Goal: Communication & Community: Connect with others

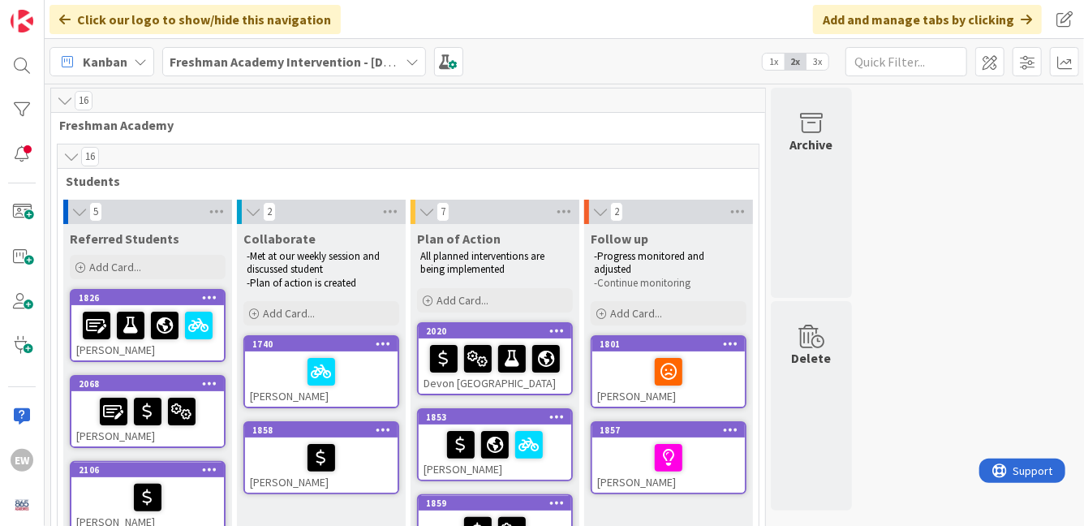
scroll to position [109, 0]
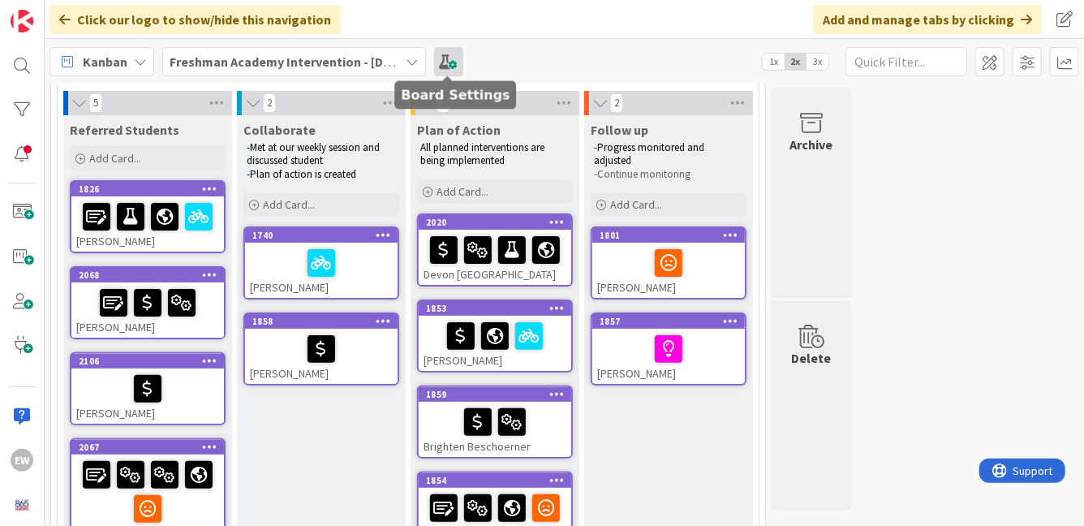
click at [440, 61] on span at bounding box center [448, 61] width 29 height 29
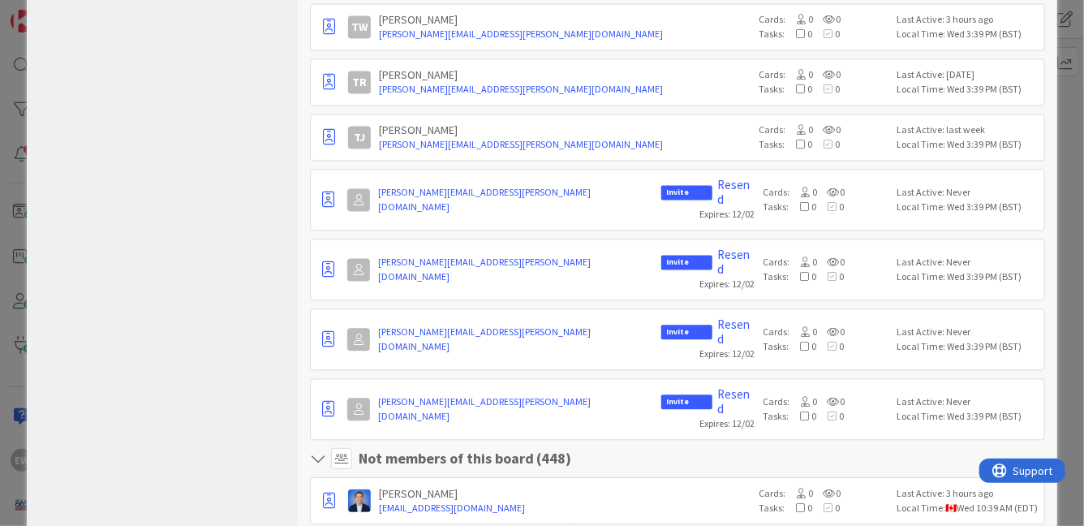
scroll to position [1586, 0]
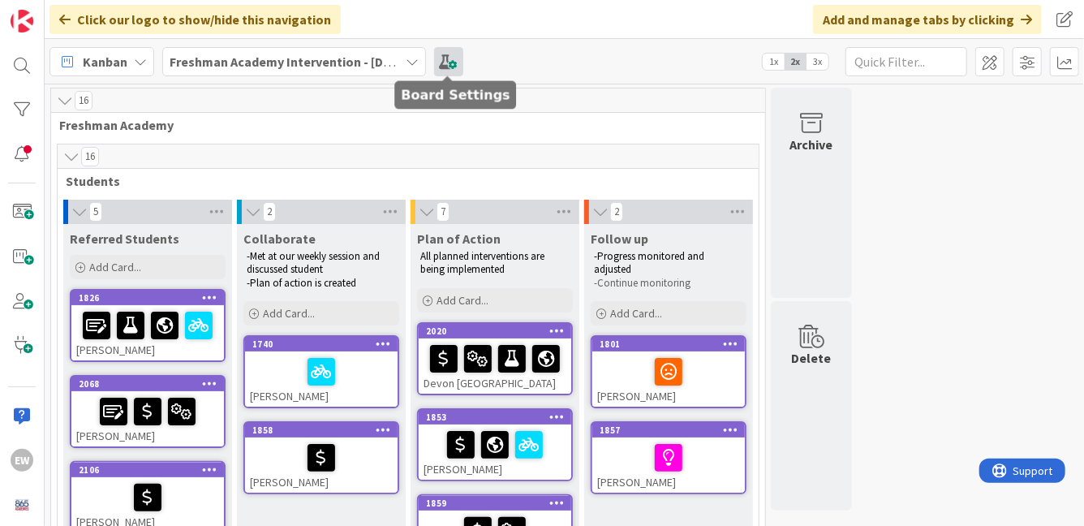
click at [453, 64] on span at bounding box center [448, 61] width 29 height 29
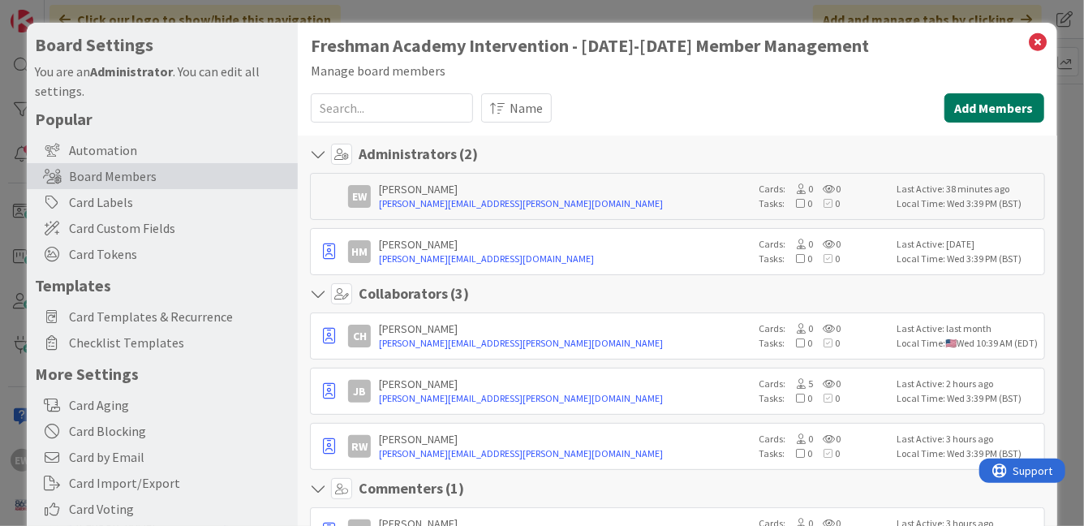
click at [967, 105] on button "Add Members" at bounding box center [994, 107] width 100 height 29
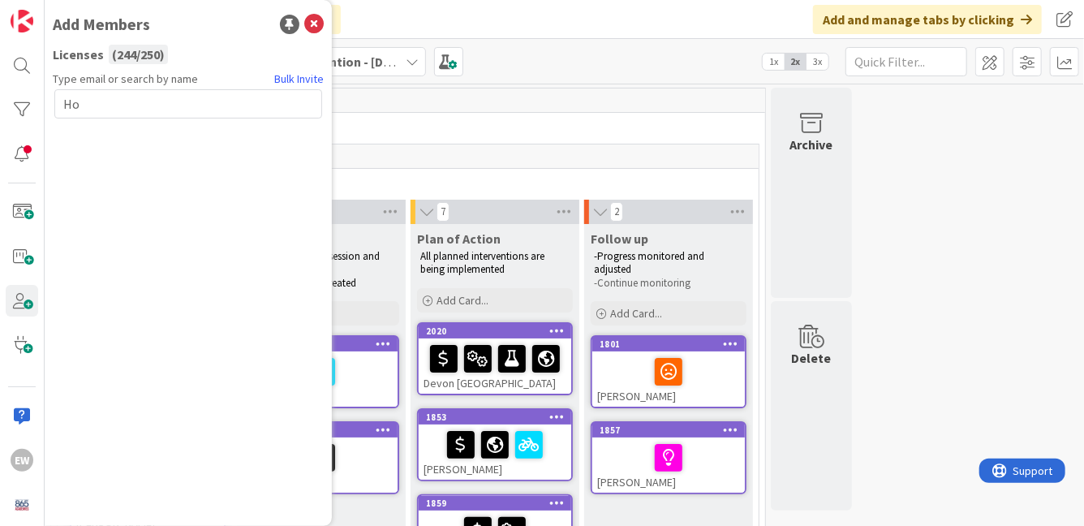
type input "H"
type input "q"
click at [182, 98] on input "text" at bounding box center [188, 103] width 268 height 29
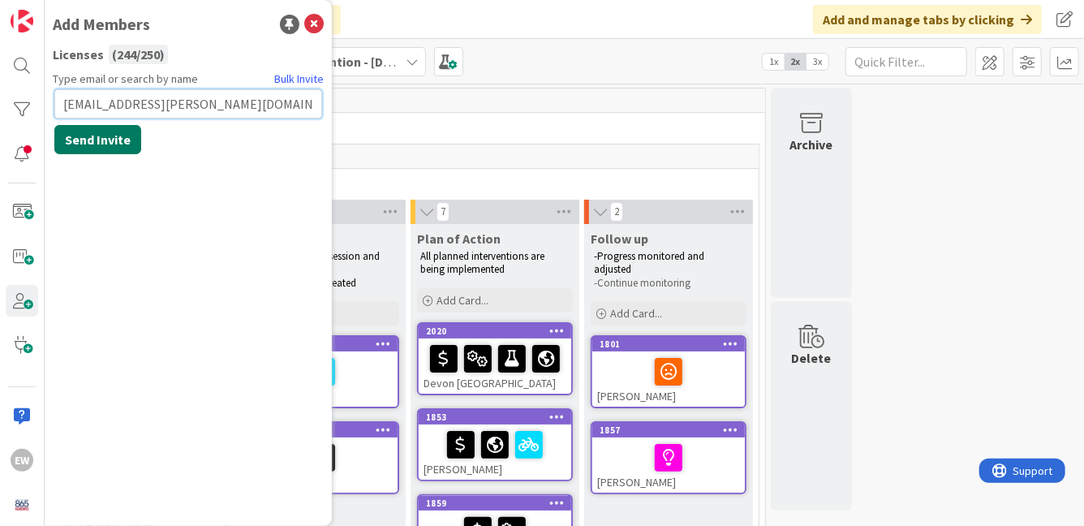
type input "[EMAIL_ADDRESS][PERSON_NAME][DOMAIN_NAME]"
click at [104, 136] on button "Send Invite" at bounding box center [97, 139] width 87 height 29
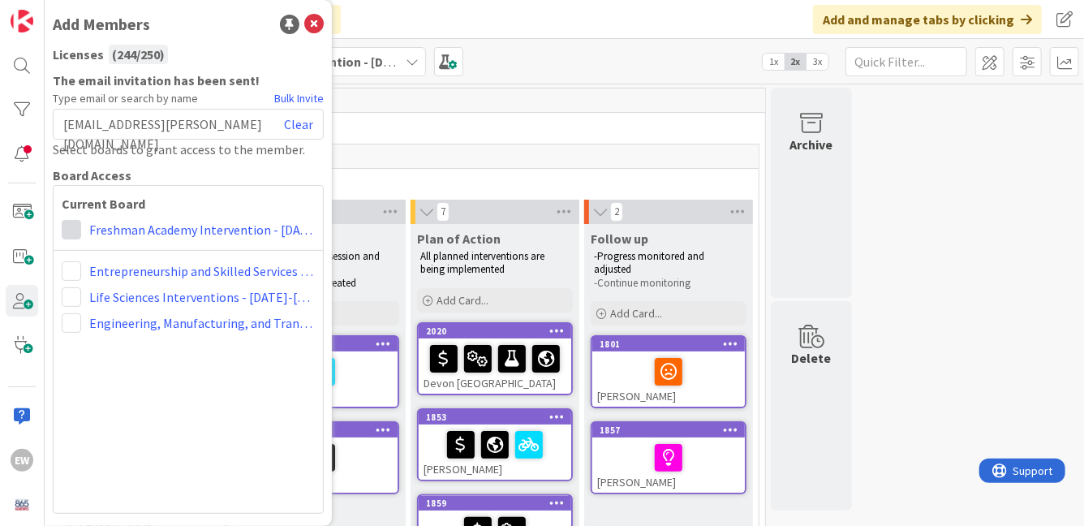
click at [69, 231] on span at bounding box center [71, 229] width 19 height 19
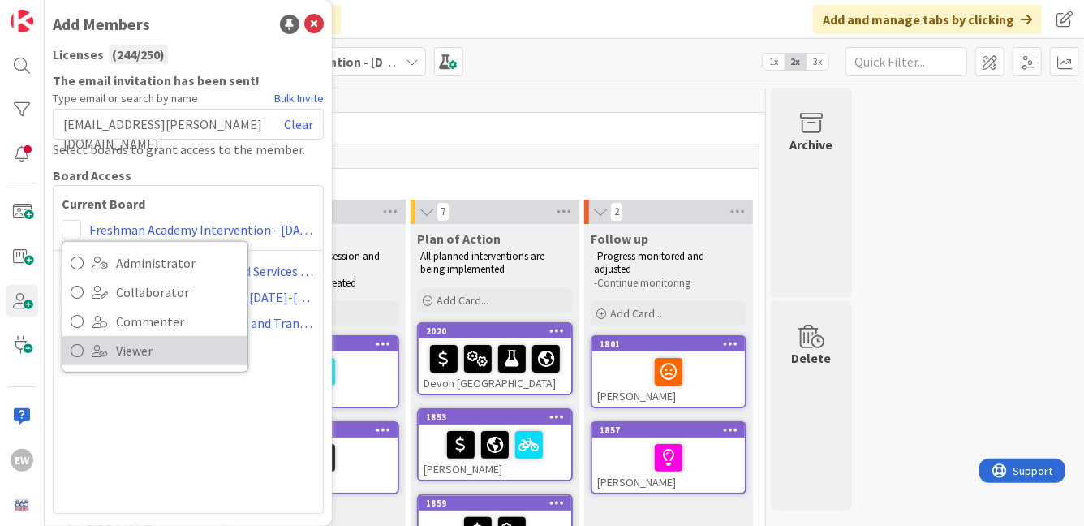
click at [105, 355] on span at bounding box center [100, 350] width 16 height 13
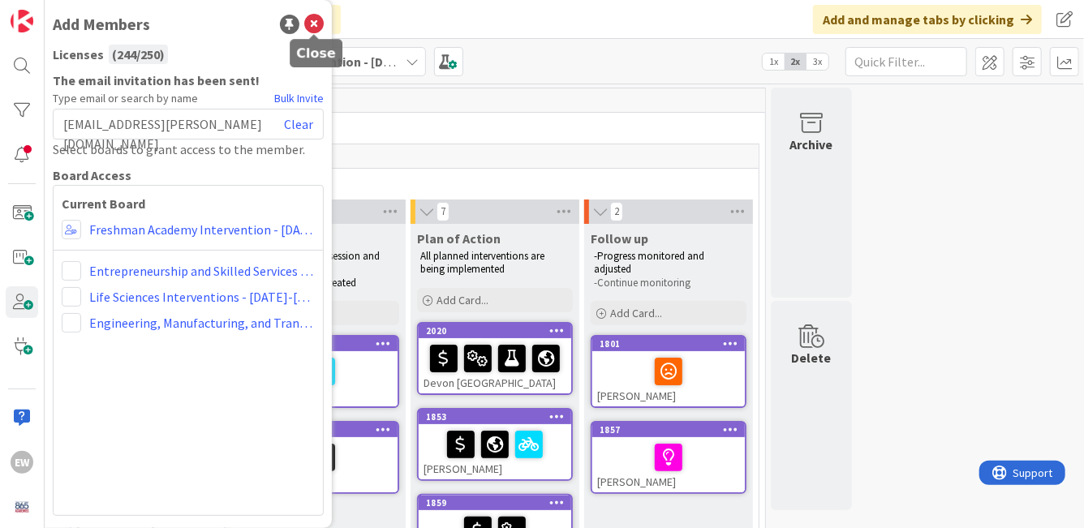
click at [312, 26] on icon at bounding box center [313, 24] width 19 height 19
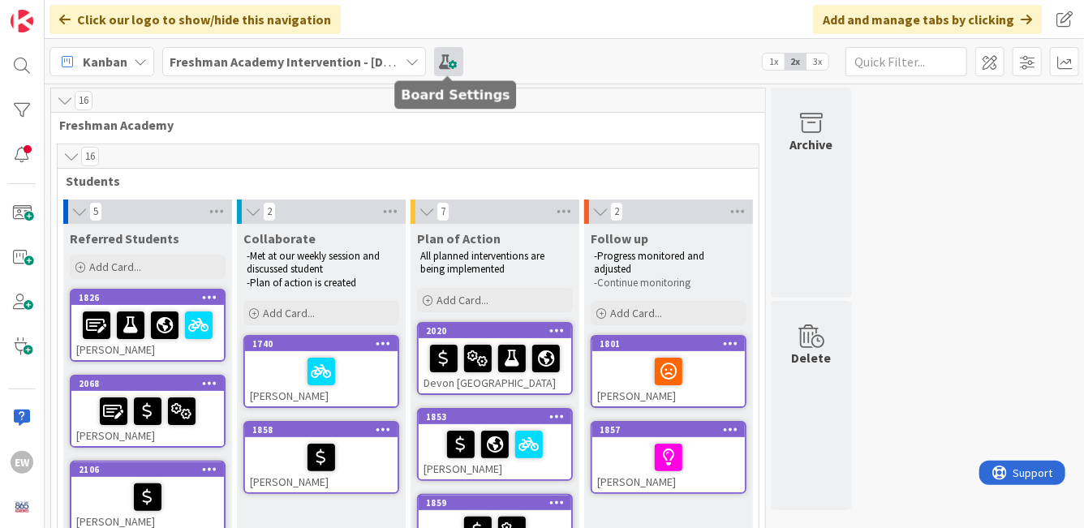
click at [446, 69] on span at bounding box center [448, 61] width 29 height 29
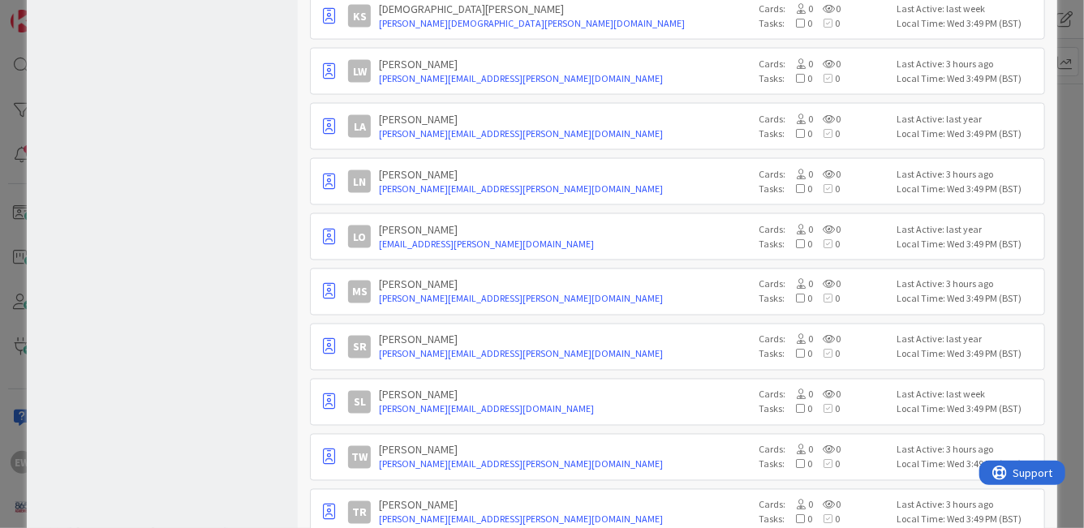
scroll to position [1207, 0]
click at [441, 335] on div "[PERSON_NAME]" at bounding box center [565, 339] width 372 height 15
click at [333, 346] on icon "button" at bounding box center [329, 346] width 12 height 16
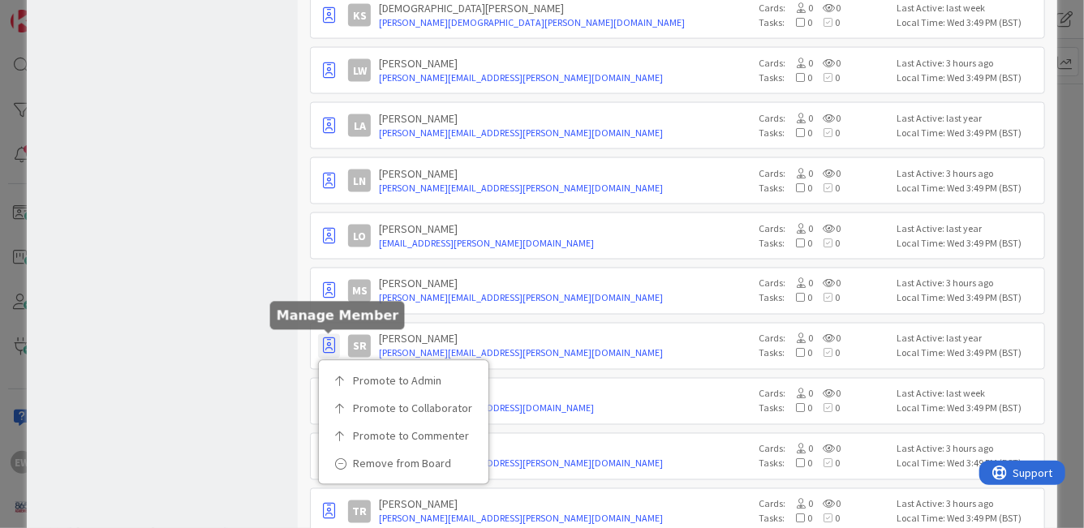
click at [333, 346] on icon "button" at bounding box center [329, 346] width 12 height 16
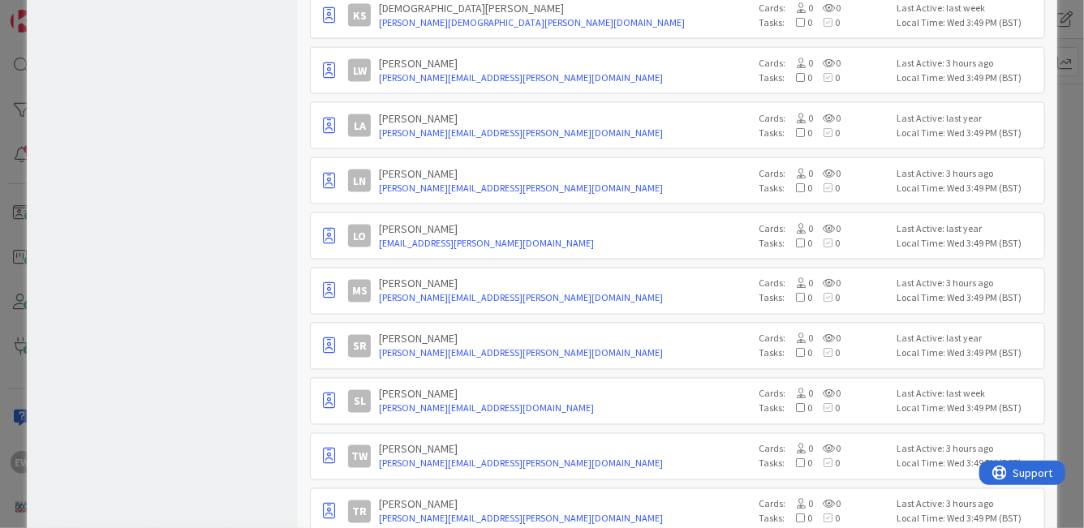
click at [591, 340] on div "[PERSON_NAME]" at bounding box center [565, 339] width 372 height 15
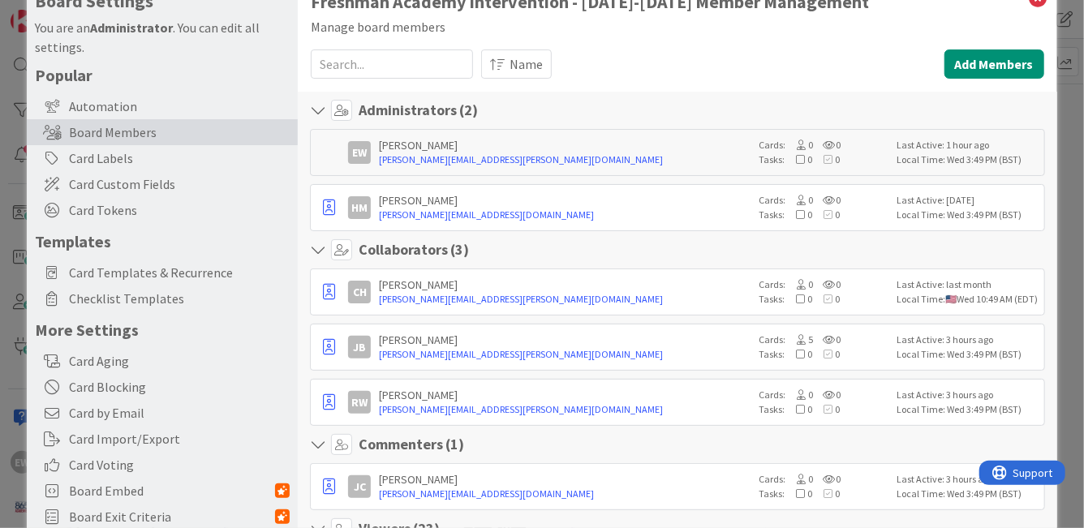
scroll to position [0, 0]
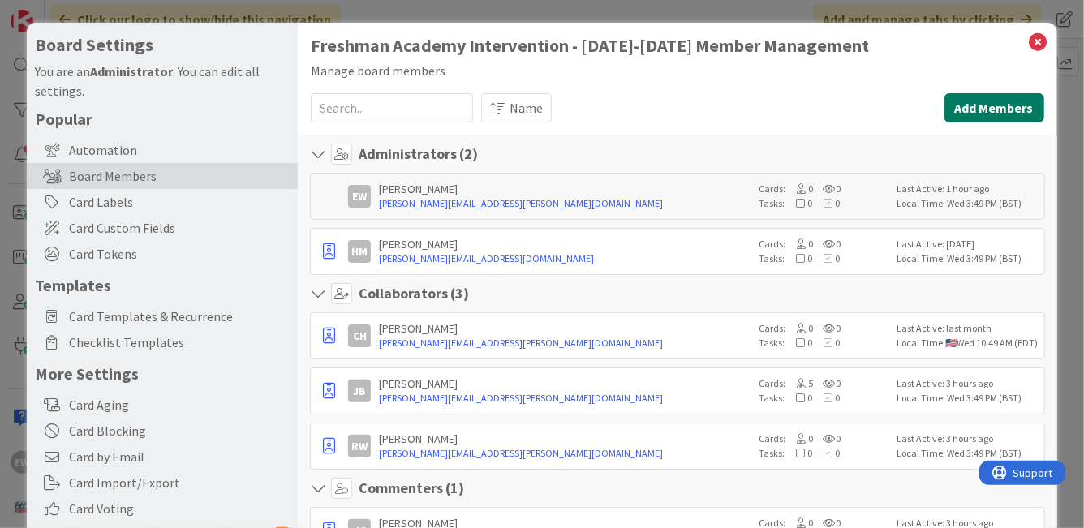
click at [992, 111] on button "Add Members" at bounding box center [994, 107] width 100 height 29
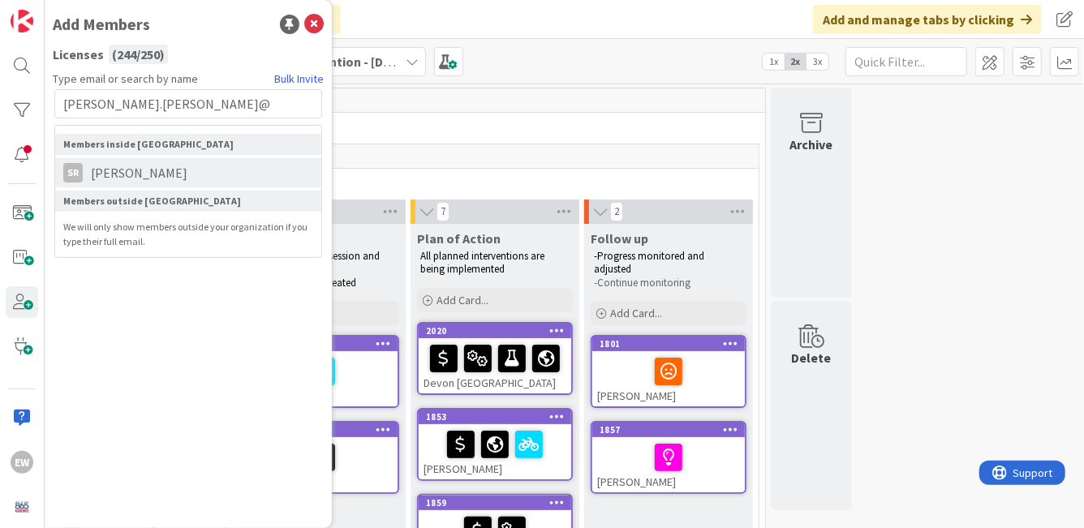
type input "[PERSON_NAME].[PERSON_NAME]@"
click at [161, 174] on span "[PERSON_NAME]" at bounding box center [139, 172] width 113 height 19
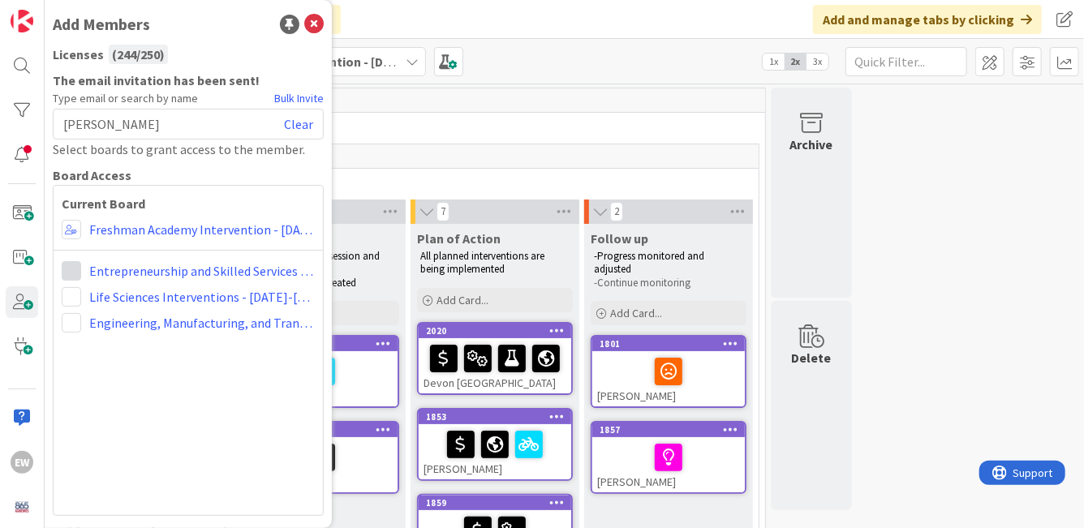
click at [75, 275] on span at bounding box center [71, 270] width 19 height 19
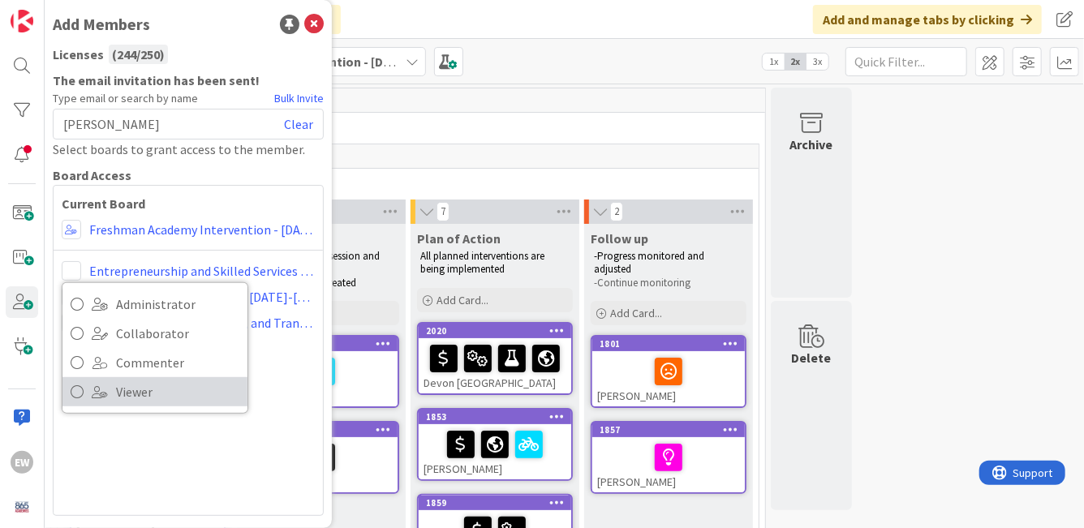
click at [131, 391] on span "Viewer" at bounding box center [177, 392] width 123 height 24
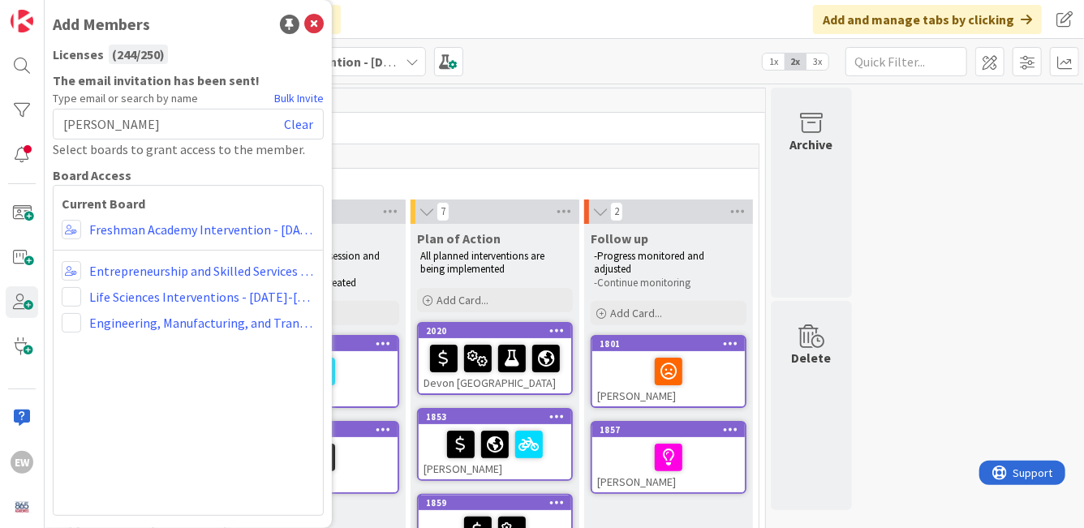
click at [159, 132] on div "[PERSON_NAME] Clear" at bounding box center [188, 124] width 271 height 31
click at [305, 122] on link "Clear" at bounding box center [298, 123] width 29 height 19
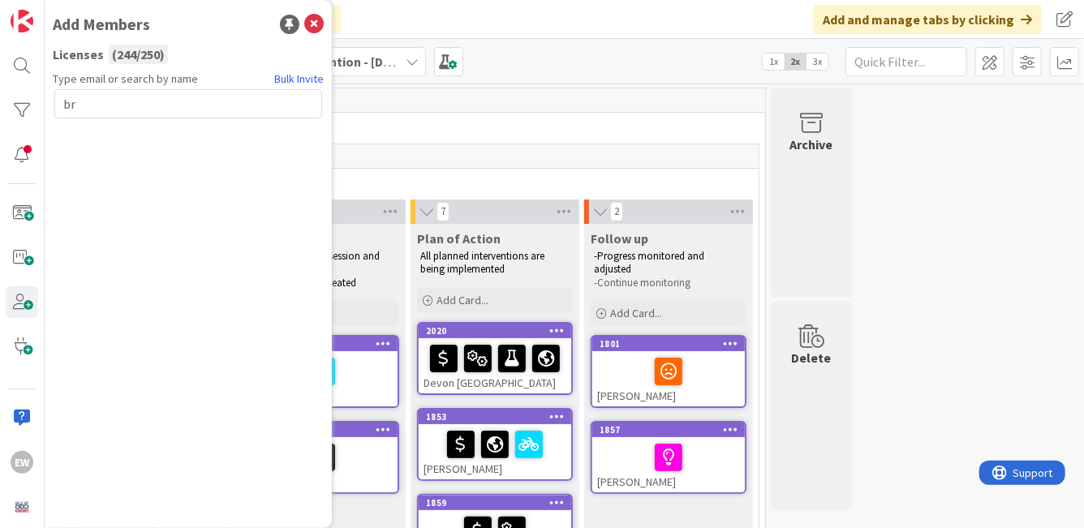
type input "b"
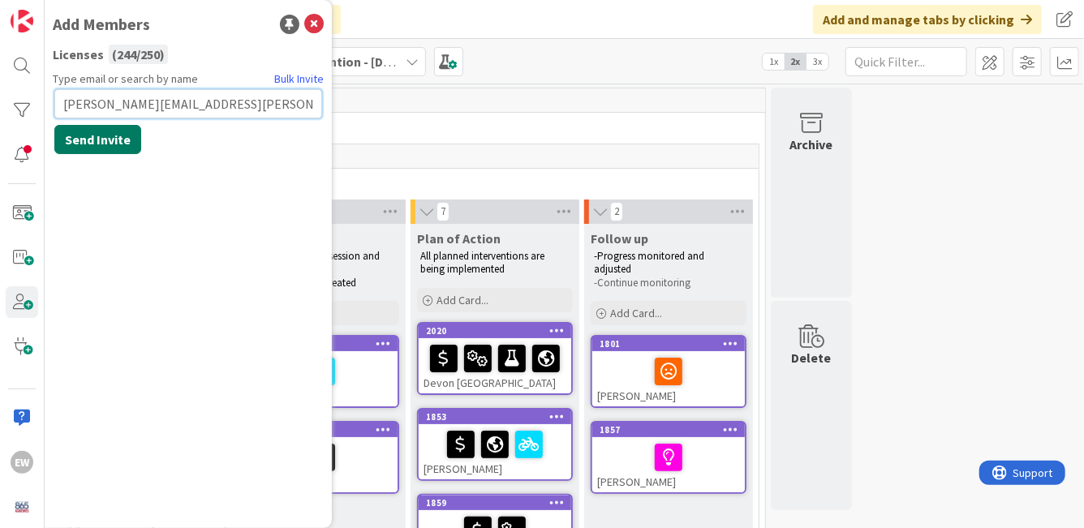
type input "[PERSON_NAME][EMAIL_ADDRESS][PERSON_NAME][DOMAIN_NAME]"
click at [123, 141] on button "Send Invite" at bounding box center [97, 139] width 87 height 29
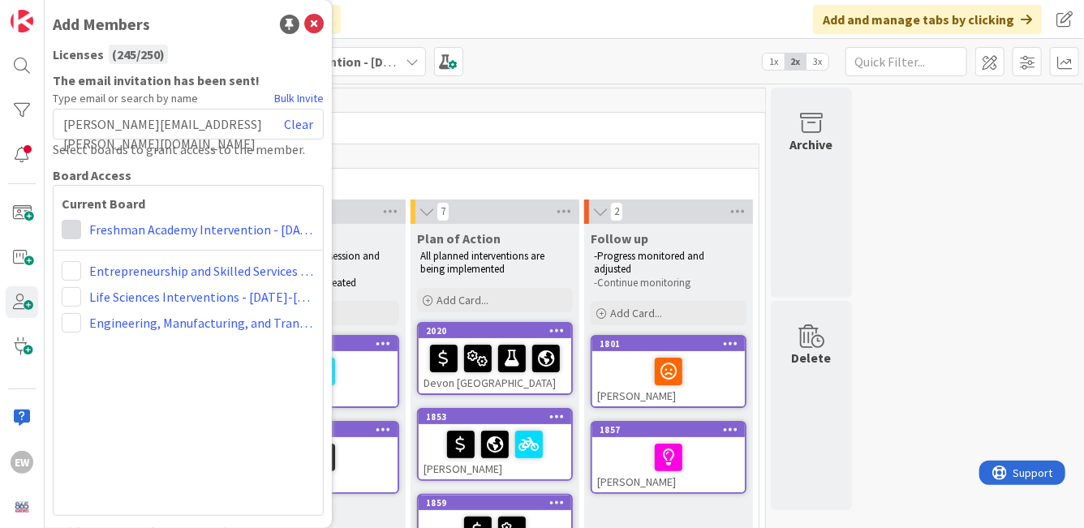
click at [69, 224] on span at bounding box center [71, 229] width 19 height 19
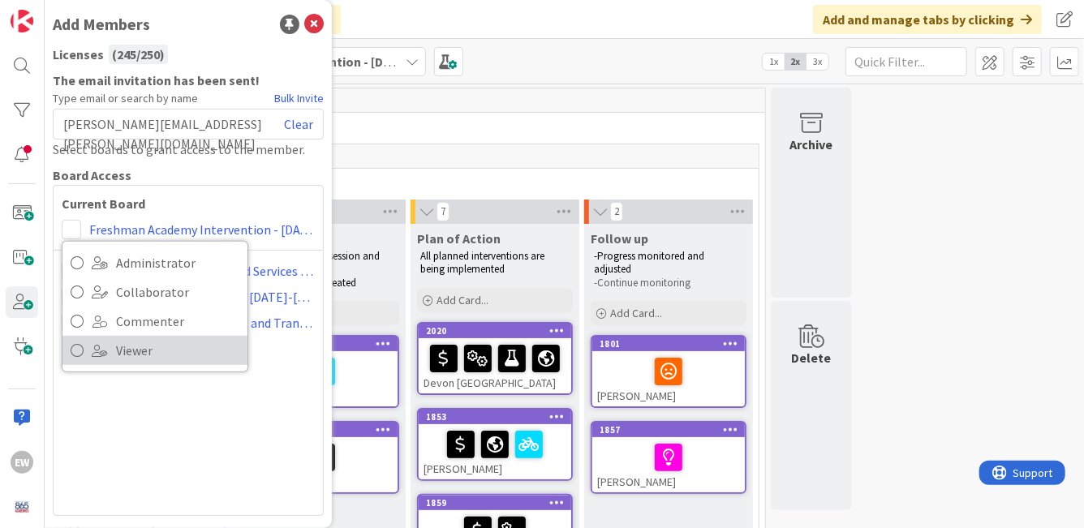
click at [80, 346] on icon at bounding box center [77, 350] width 13 height 24
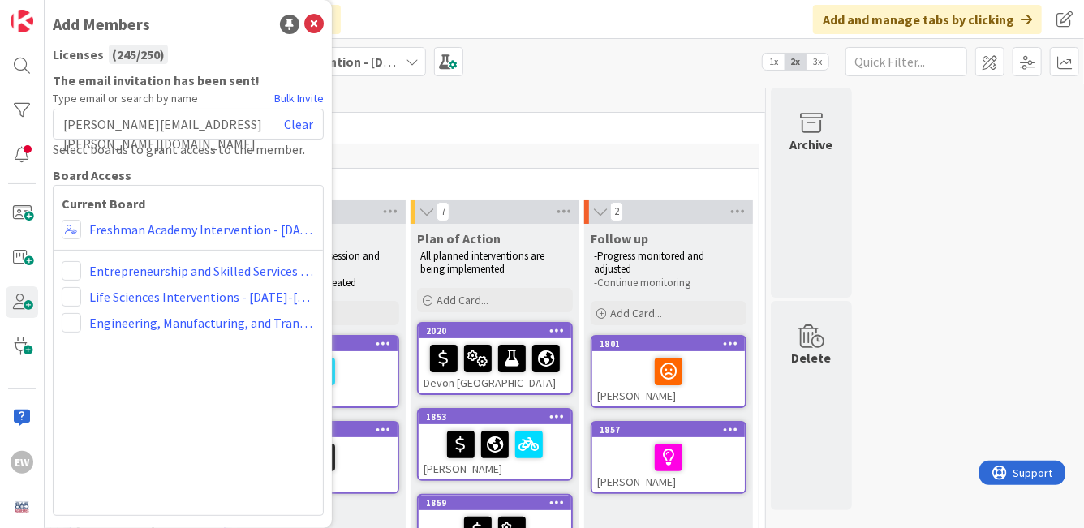
click at [71, 256] on div "Current Board Administrator Collaborator Commenter Viewer Remove Freshman Acade…" at bounding box center [188, 350] width 271 height 331
click at [71, 269] on span at bounding box center [71, 270] width 19 height 19
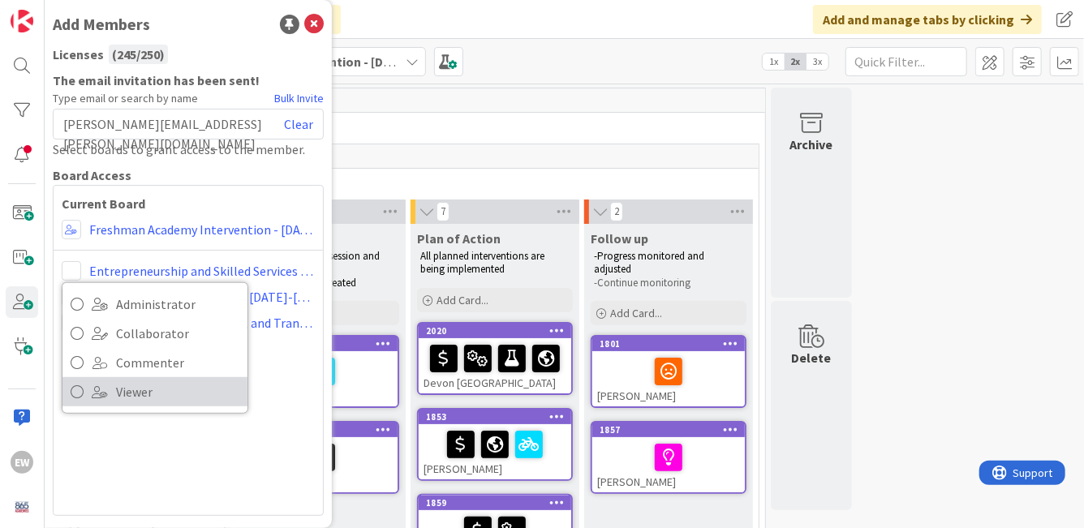
click at [80, 390] on icon at bounding box center [77, 392] width 13 height 24
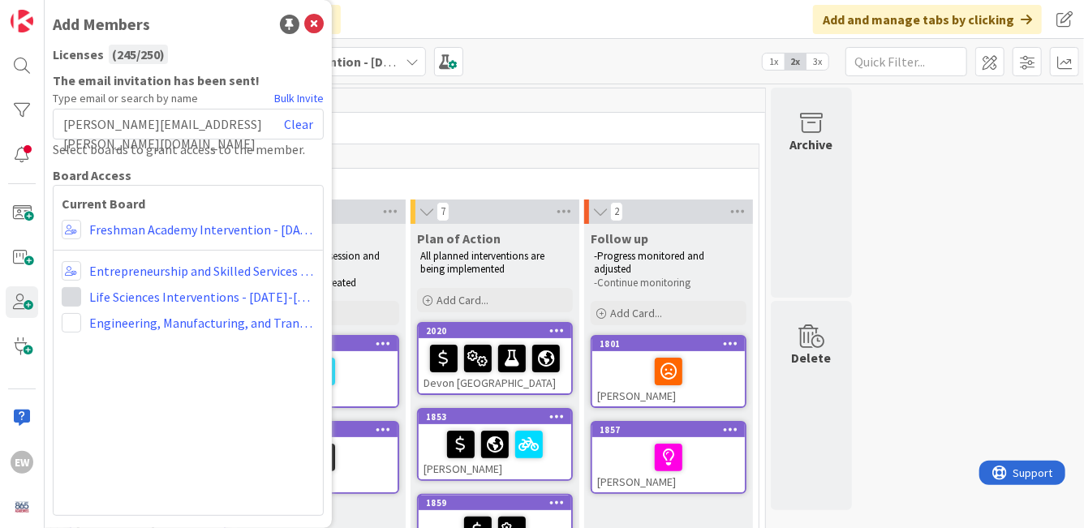
click at [67, 303] on span at bounding box center [71, 296] width 19 height 19
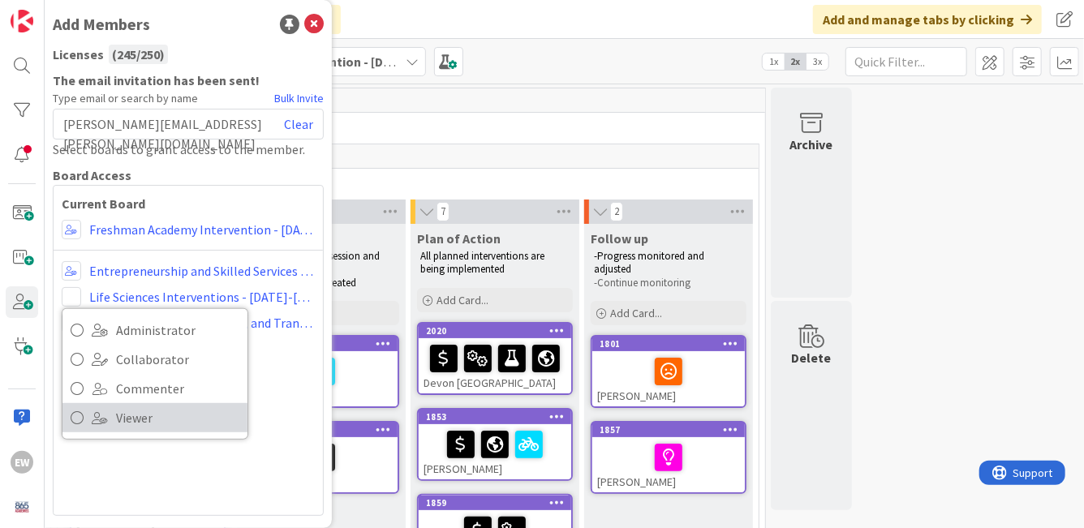
click at [86, 419] on link "Viewer" at bounding box center [154, 417] width 185 height 29
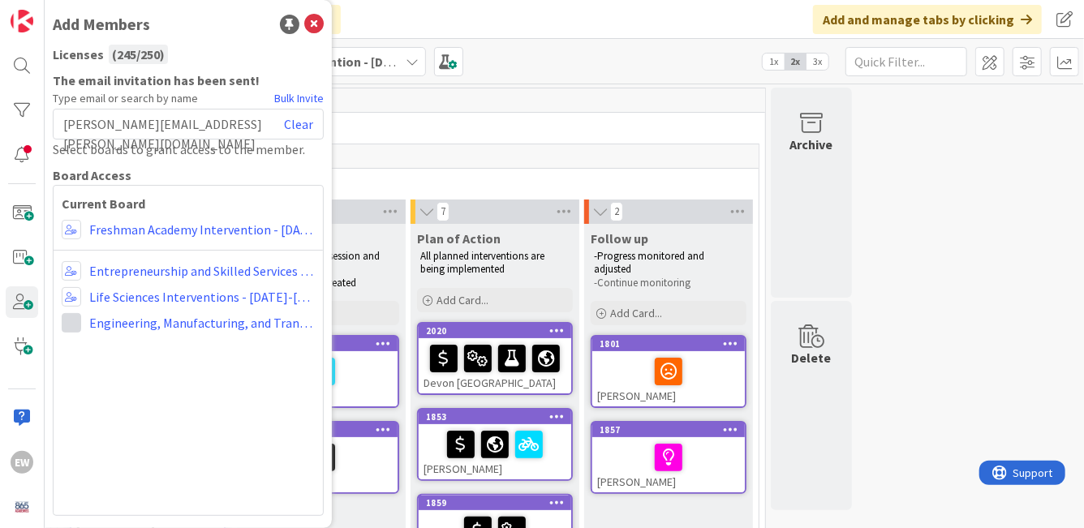
click at [72, 327] on span at bounding box center [71, 322] width 19 height 19
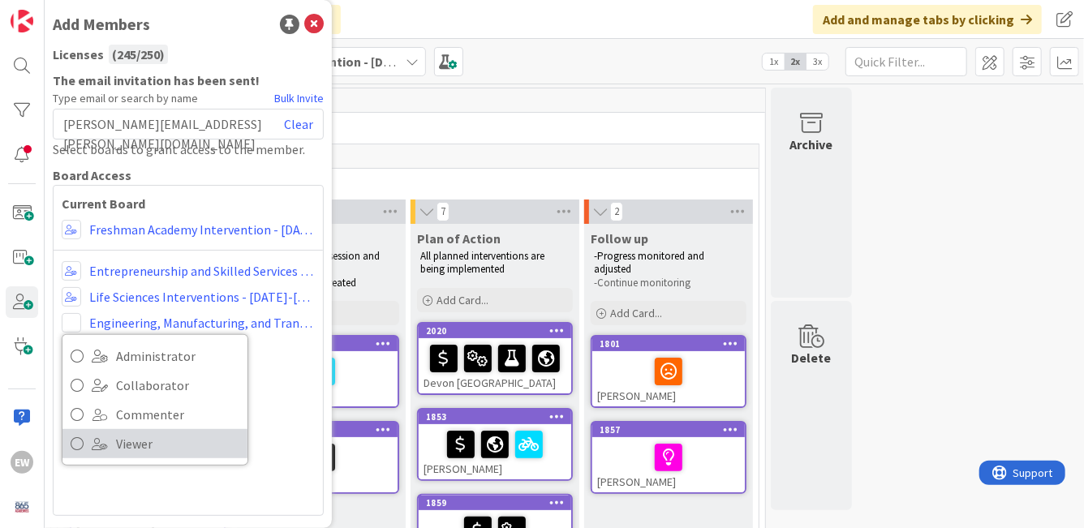
click at [81, 442] on icon at bounding box center [77, 444] width 13 height 24
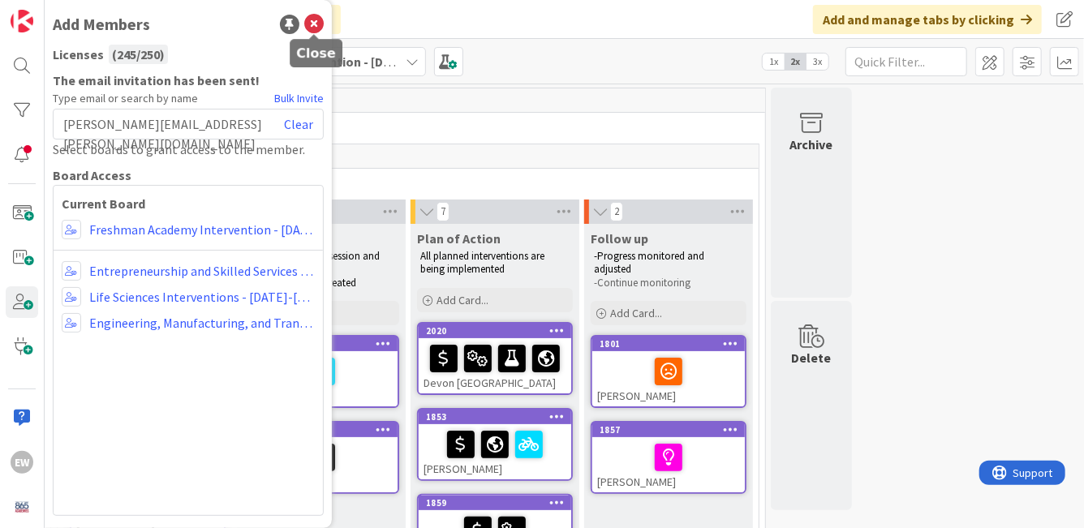
click at [318, 32] on icon at bounding box center [313, 24] width 19 height 19
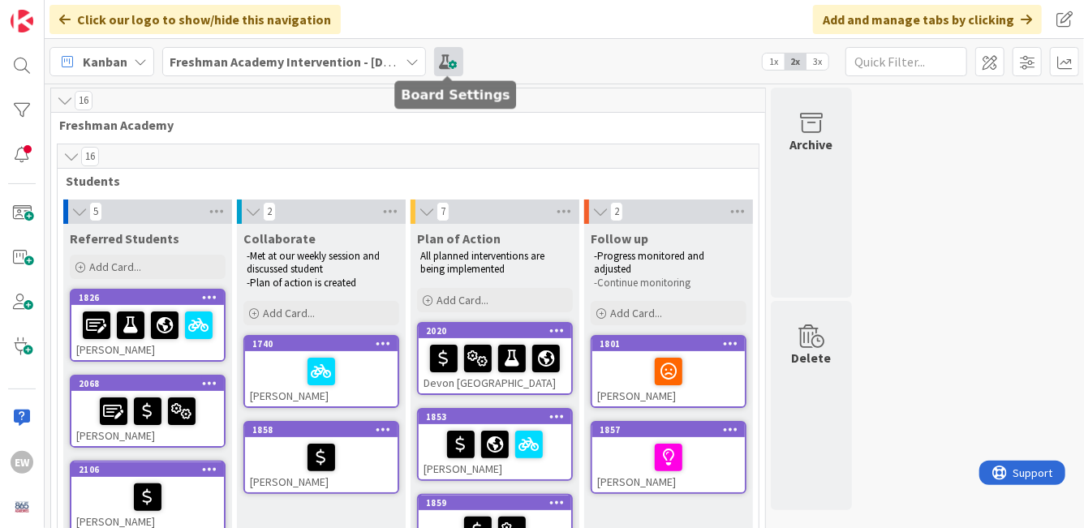
click at [446, 54] on span at bounding box center [448, 61] width 29 height 29
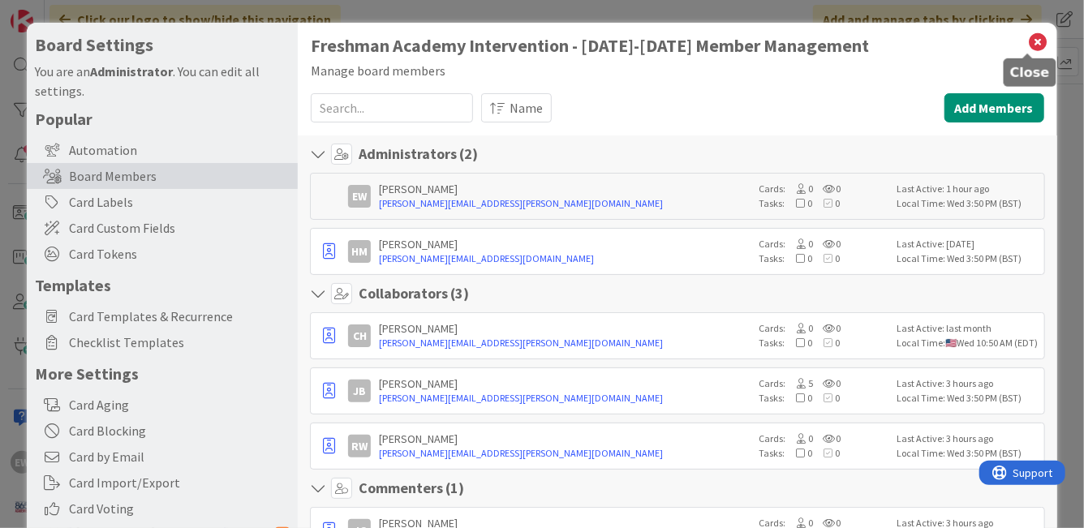
click at [1028, 41] on icon at bounding box center [1038, 42] width 21 height 23
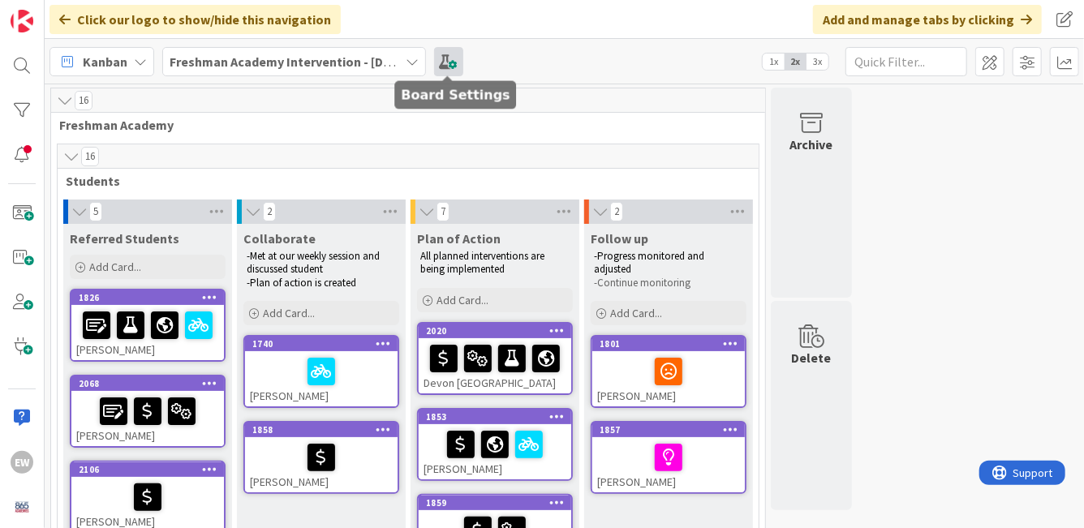
click at [454, 71] on span at bounding box center [448, 61] width 29 height 29
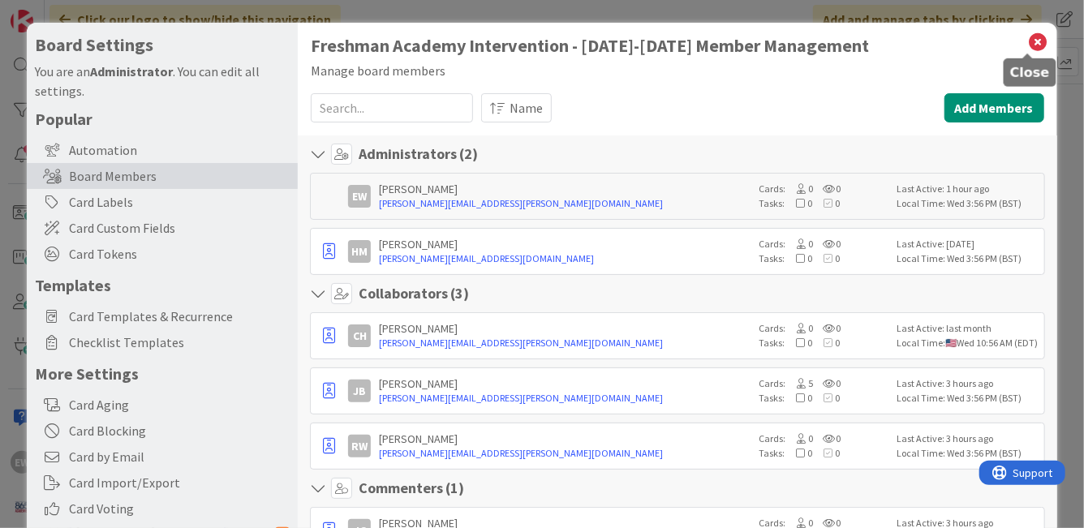
click at [1028, 45] on icon at bounding box center [1038, 42] width 21 height 23
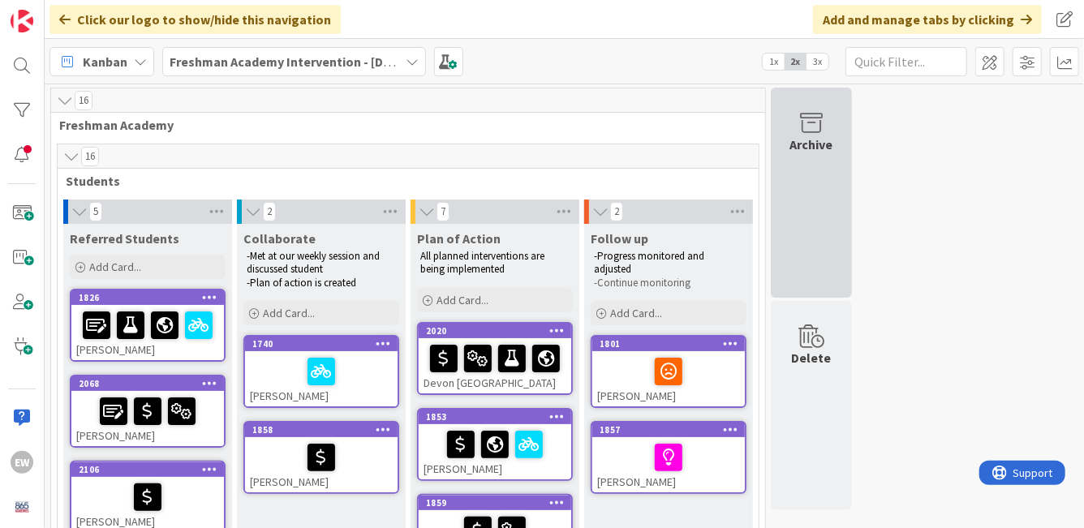
click at [826, 160] on div "Archive" at bounding box center [811, 193] width 81 height 210
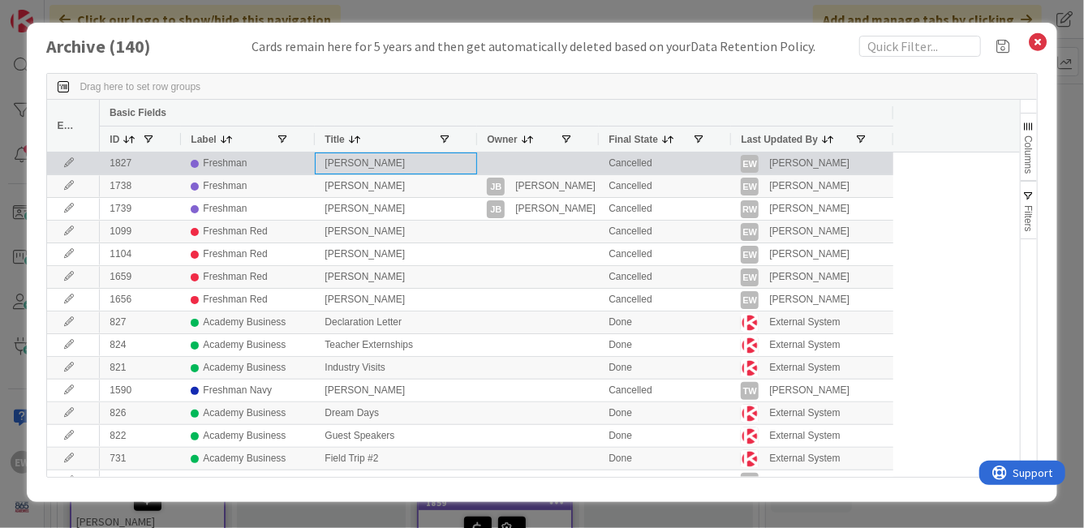
click at [322, 158] on div "[PERSON_NAME]" at bounding box center [396, 164] width 162 height 22
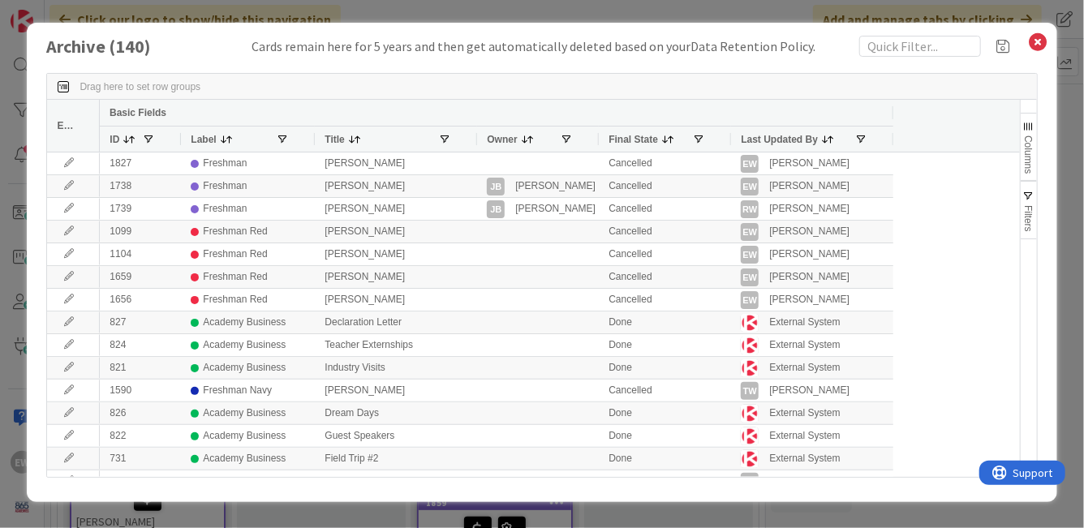
click at [329, 149] on div "Title" at bounding box center [396, 139] width 143 height 25
click at [329, 144] on span "Title" at bounding box center [334, 139] width 19 height 11
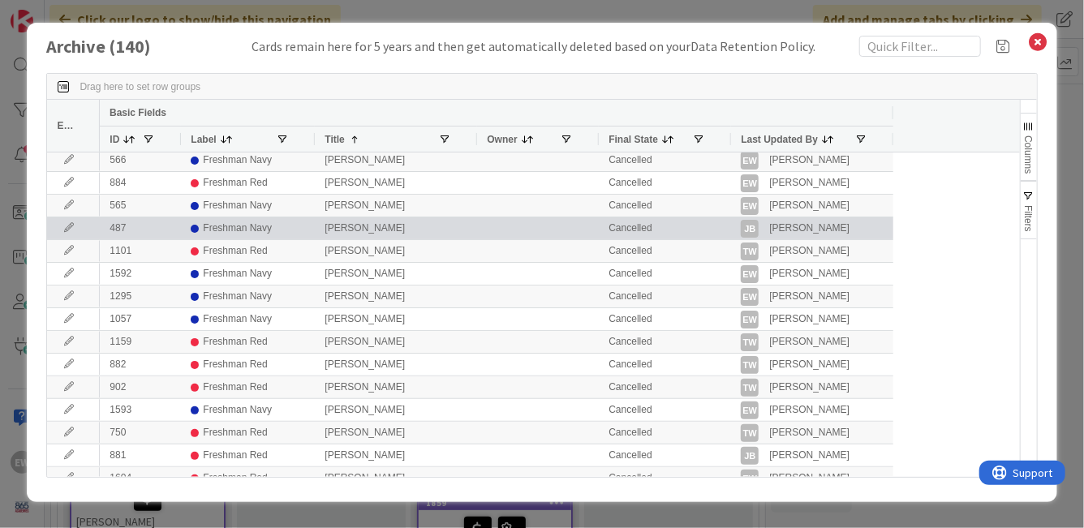
scroll to position [1766, 0]
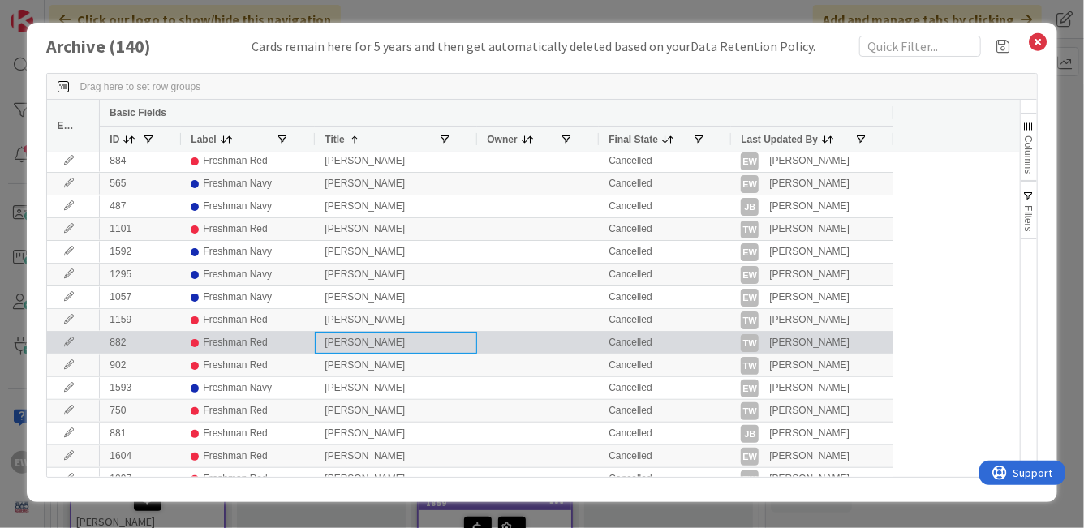
click at [327, 346] on div "[PERSON_NAME]" at bounding box center [396, 343] width 162 height 22
click at [67, 342] on icon at bounding box center [69, 343] width 24 height 10
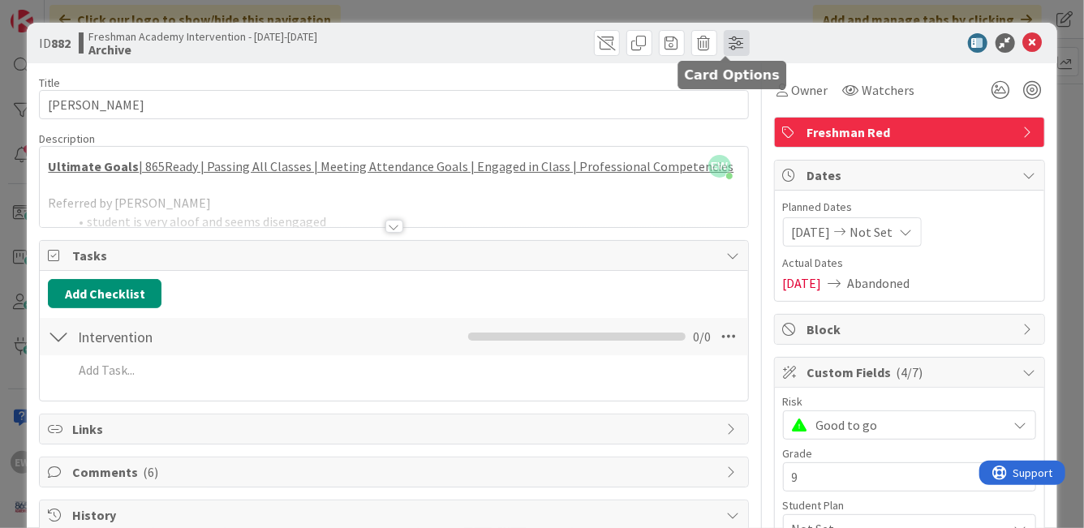
click at [724, 45] on span at bounding box center [737, 43] width 26 height 26
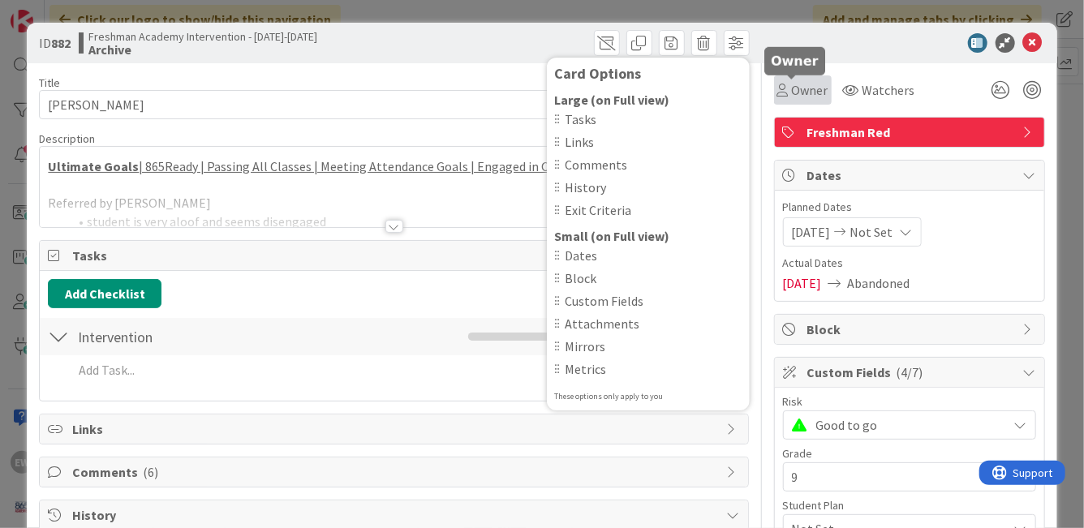
click at [794, 88] on span "Owner" at bounding box center [810, 89] width 37 height 19
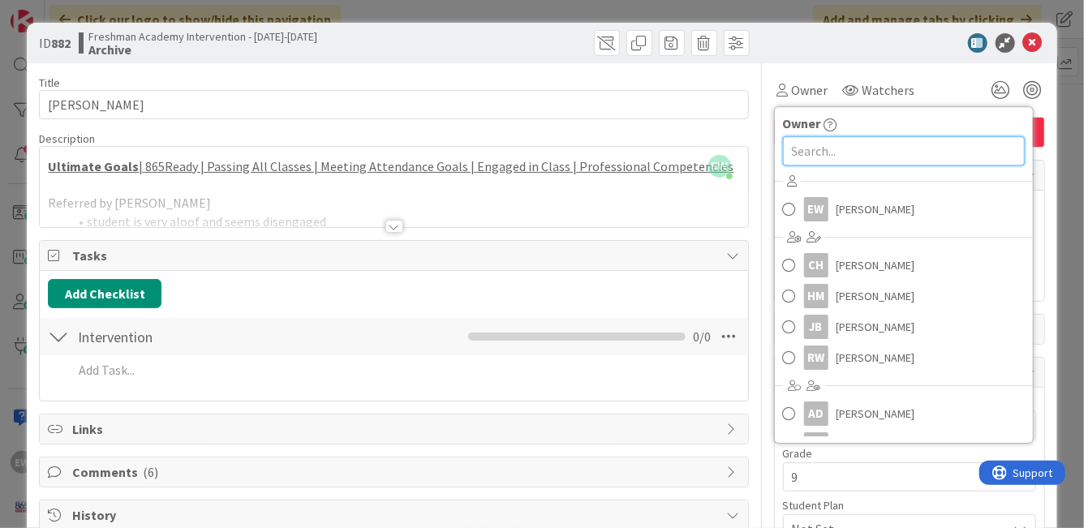
click at [820, 161] on input "text" at bounding box center [904, 150] width 242 height 29
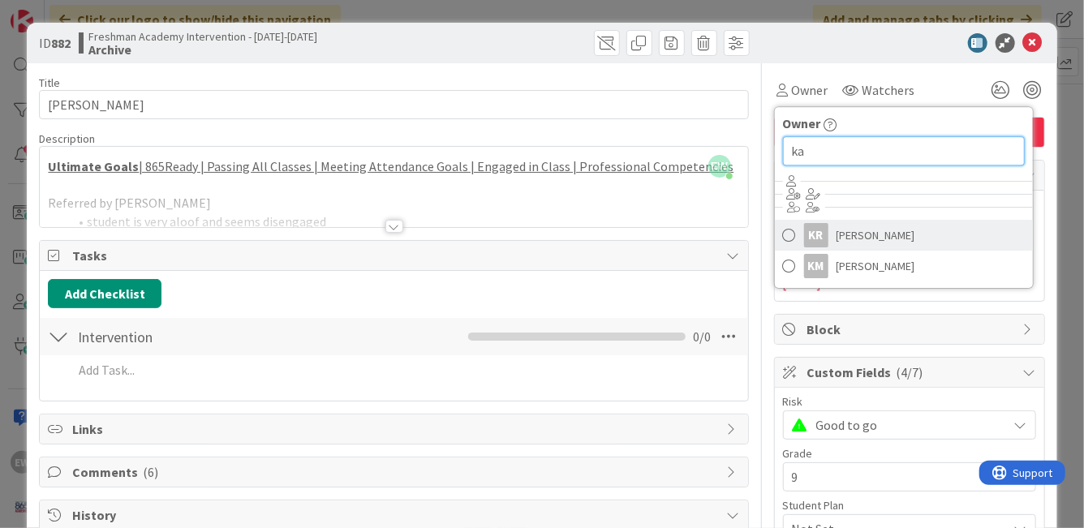
type input "ka"
click at [775, 237] on link "KR [PERSON_NAME]" at bounding box center [904, 235] width 258 height 31
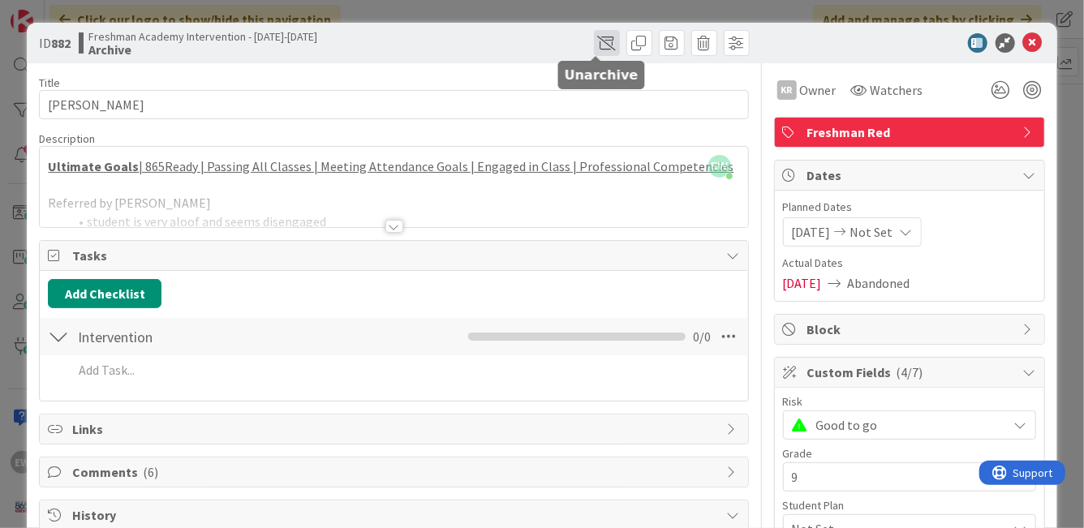
click at [594, 38] on span at bounding box center [607, 43] width 26 height 26
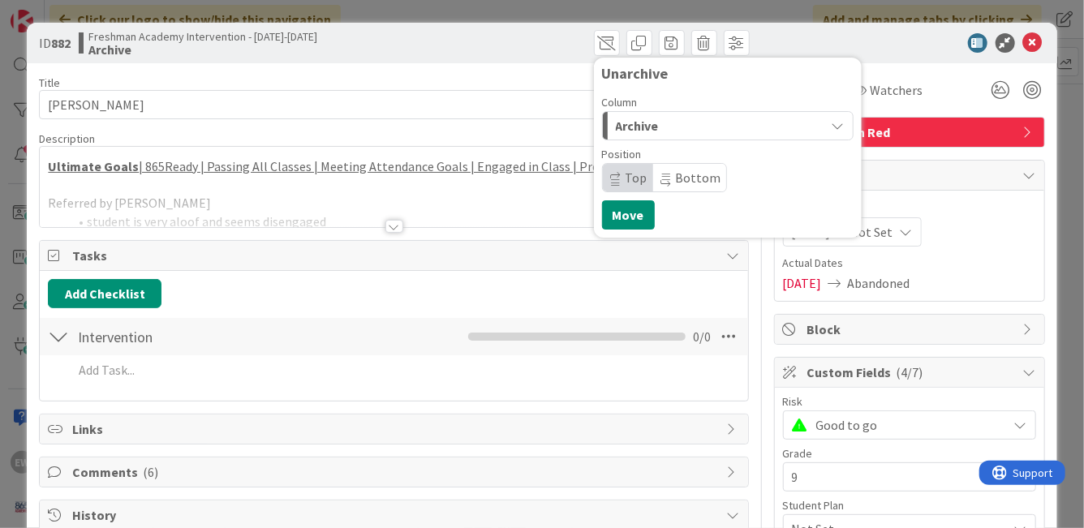
click at [709, 136] on div "Archive" at bounding box center [718, 126] width 213 height 26
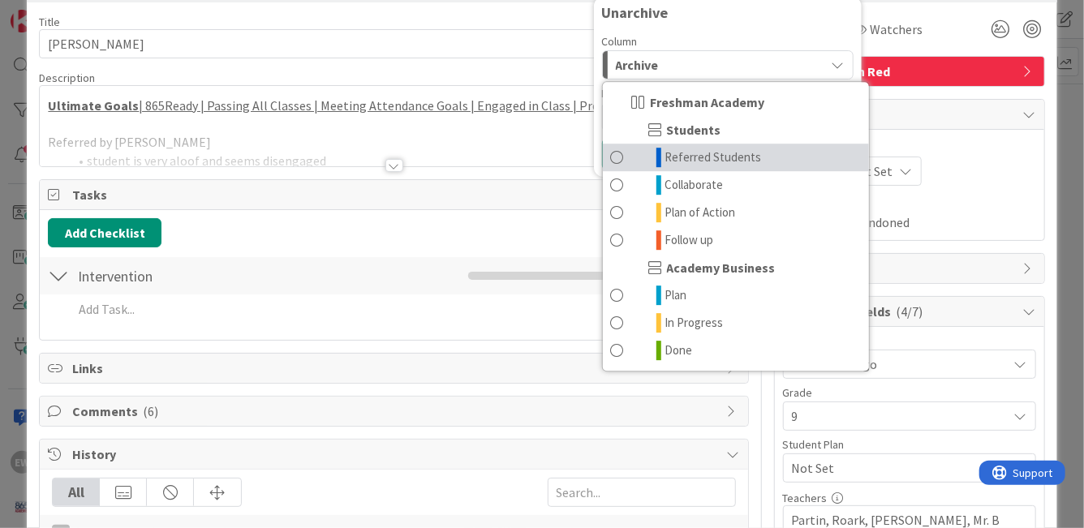
click at [611, 155] on span at bounding box center [617, 157] width 13 height 19
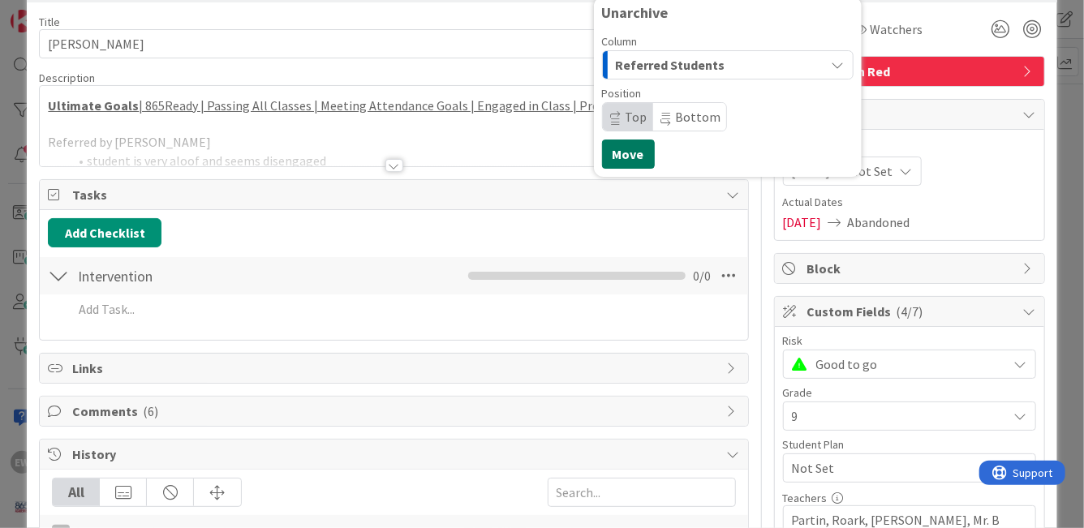
click at [616, 150] on button "Move" at bounding box center [628, 154] width 53 height 29
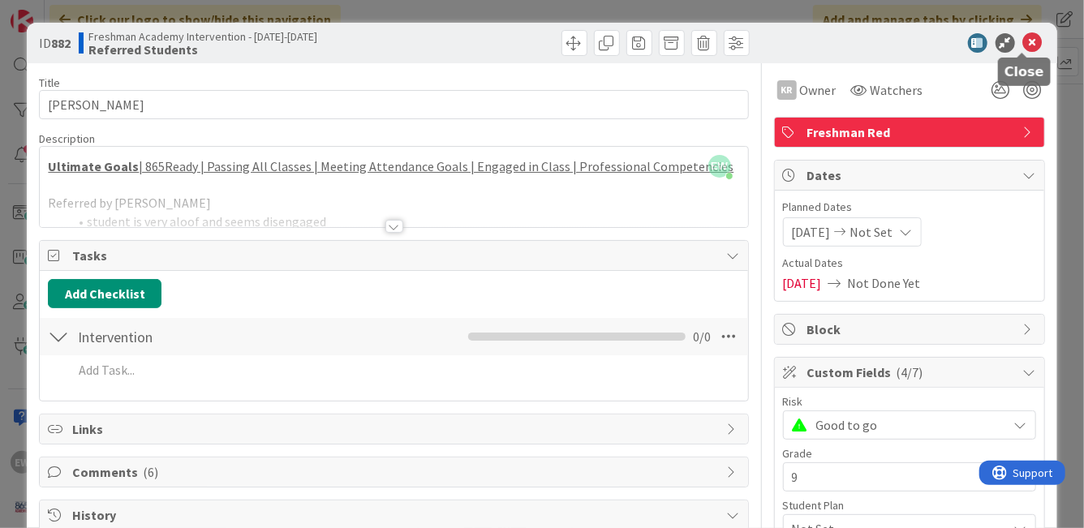
click at [1023, 41] on icon at bounding box center [1032, 42] width 19 height 19
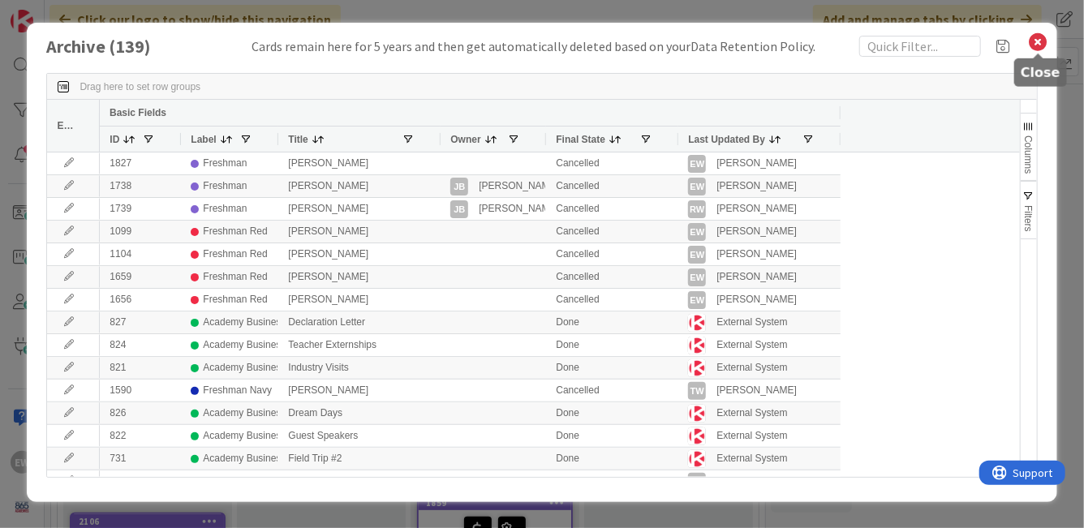
click at [1040, 41] on icon at bounding box center [1038, 42] width 21 height 23
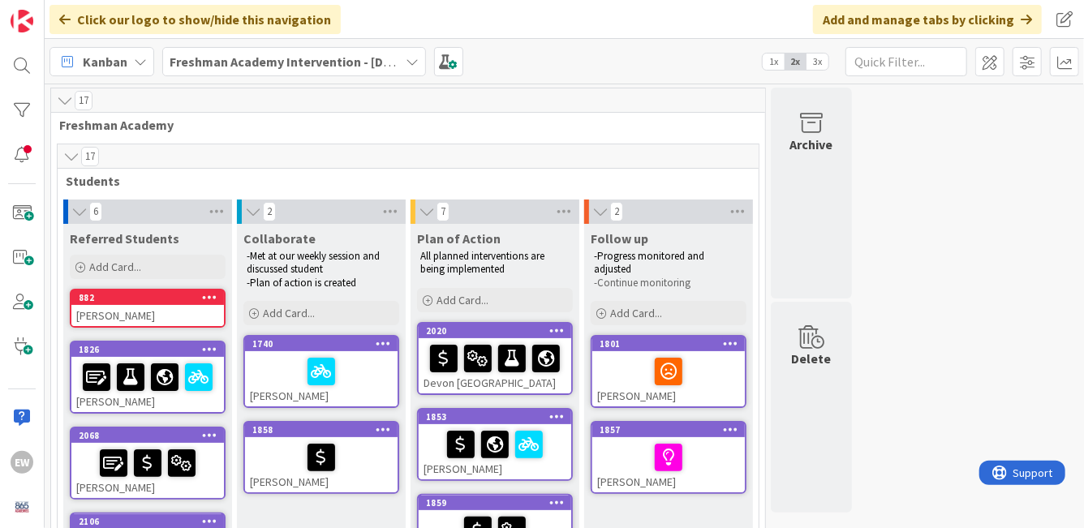
click at [202, 295] on icon at bounding box center [209, 296] width 15 height 11
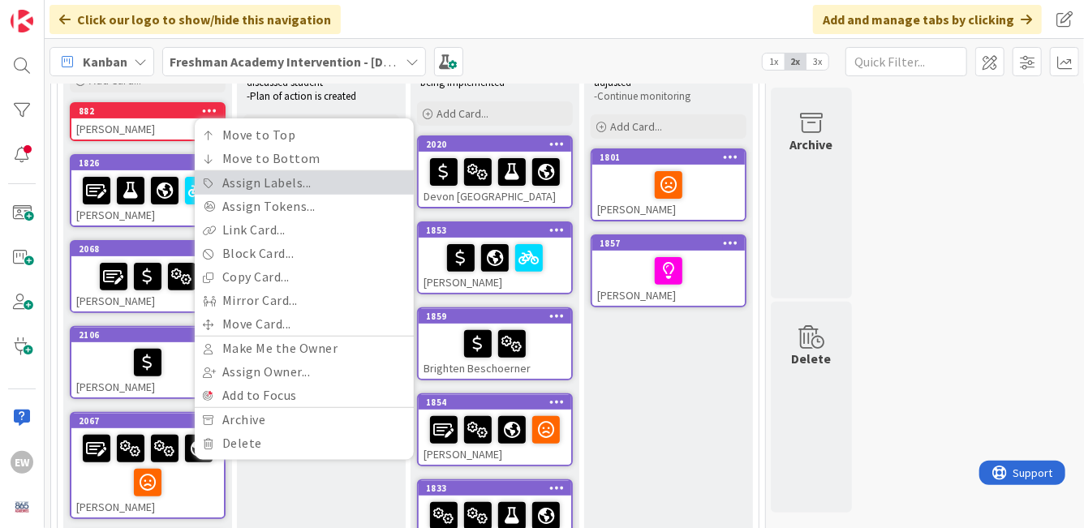
scroll to position [187, 0]
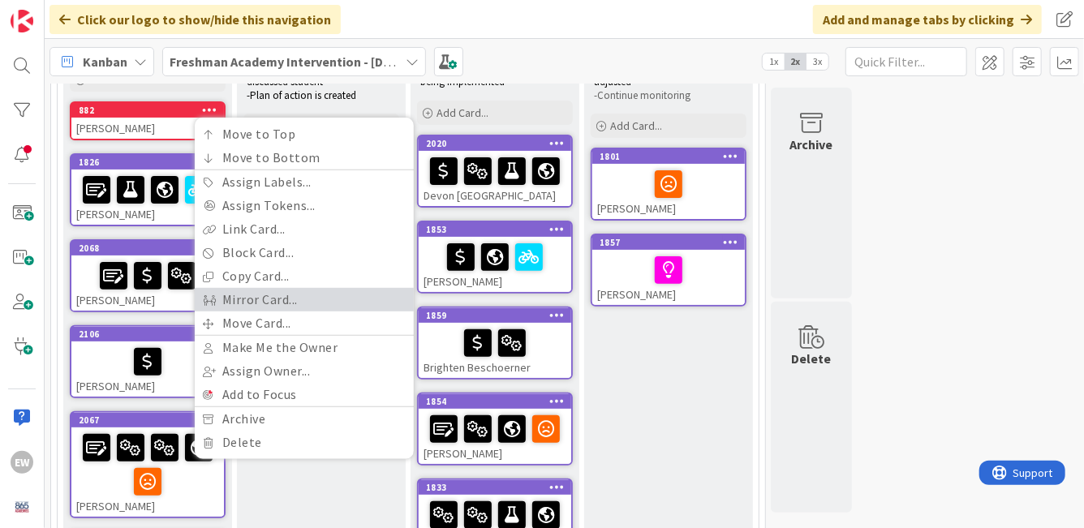
click at [247, 301] on link "Mirror Card..." at bounding box center [304, 300] width 219 height 24
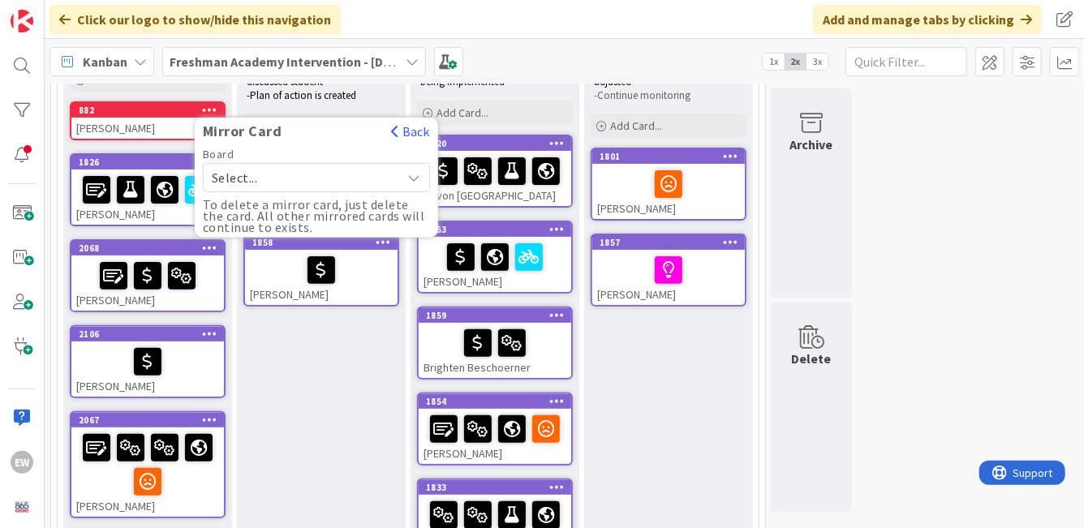
click at [395, 172] on div "Select..." at bounding box center [316, 177] width 227 height 29
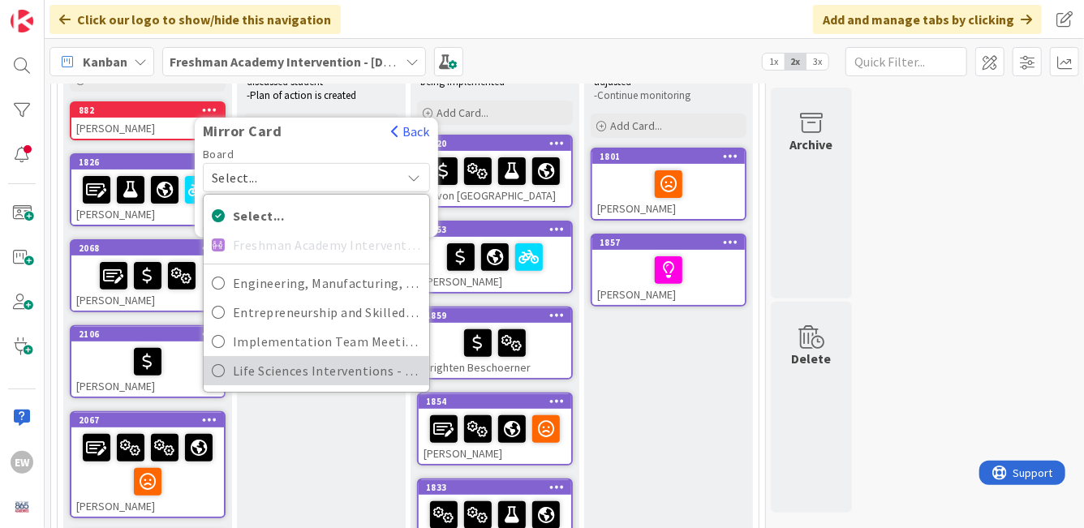
click at [326, 372] on span "Life Sciences Interventions - [DATE]-[DATE]" at bounding box center [327, 371] width 188 height 24
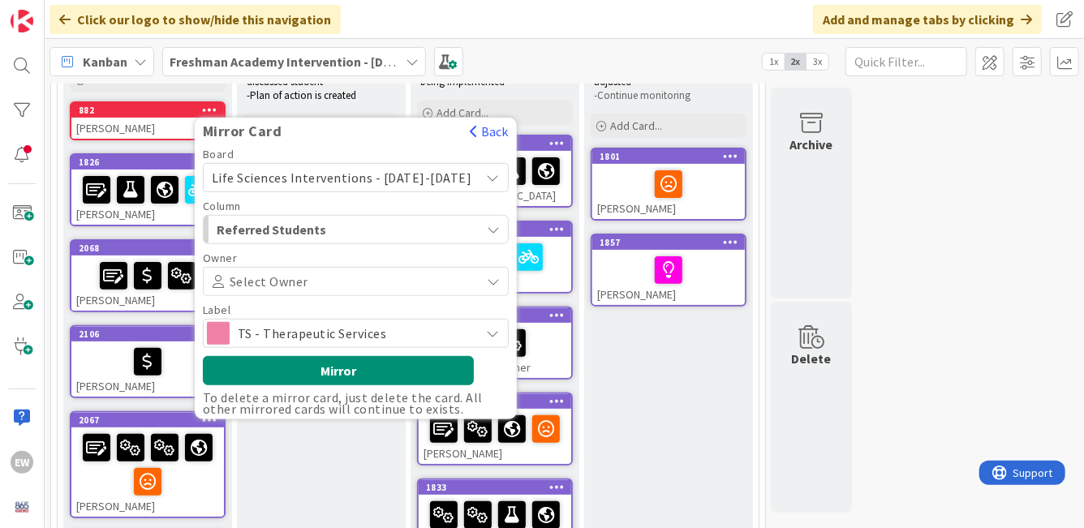
click at [364, 334] on span "TS - Therapeutic Services" at bounding box center [355, 333] width 235 height 23
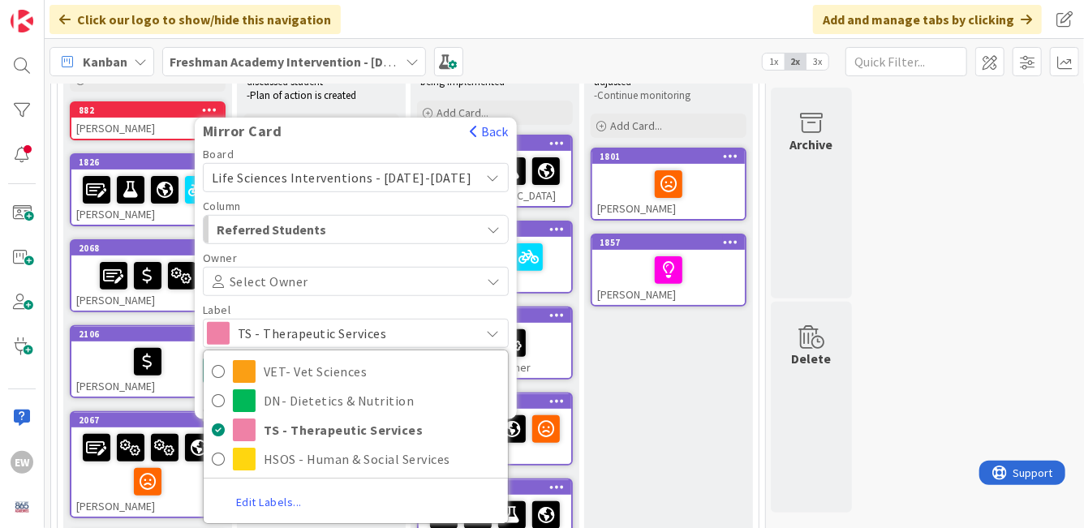
click at [364, 334] on span "TS - Therapeutic Services" at bounding box center [355, 333] width 235 height 23
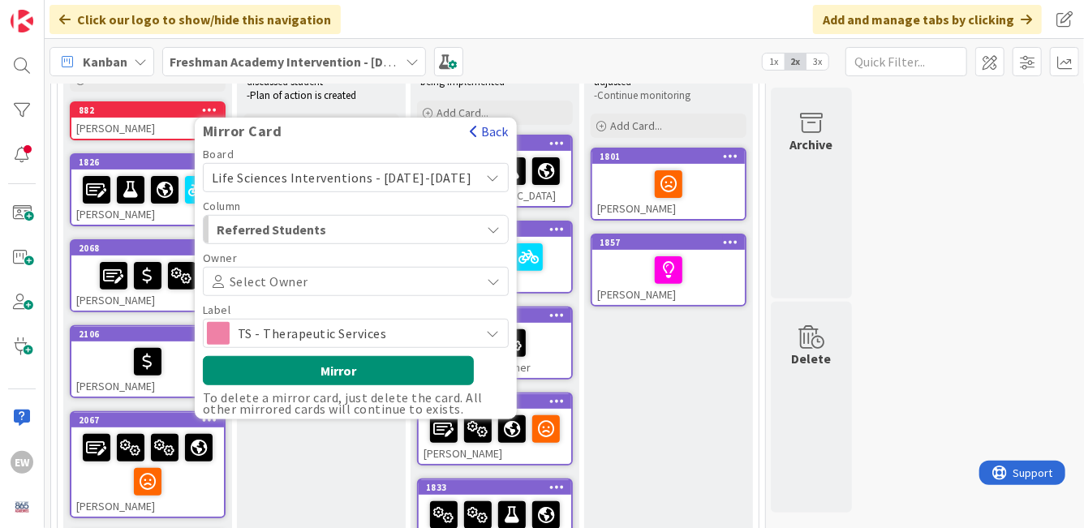
click at [470, 132] on span "button" at bounding box center [474, 131] width 8 height 13
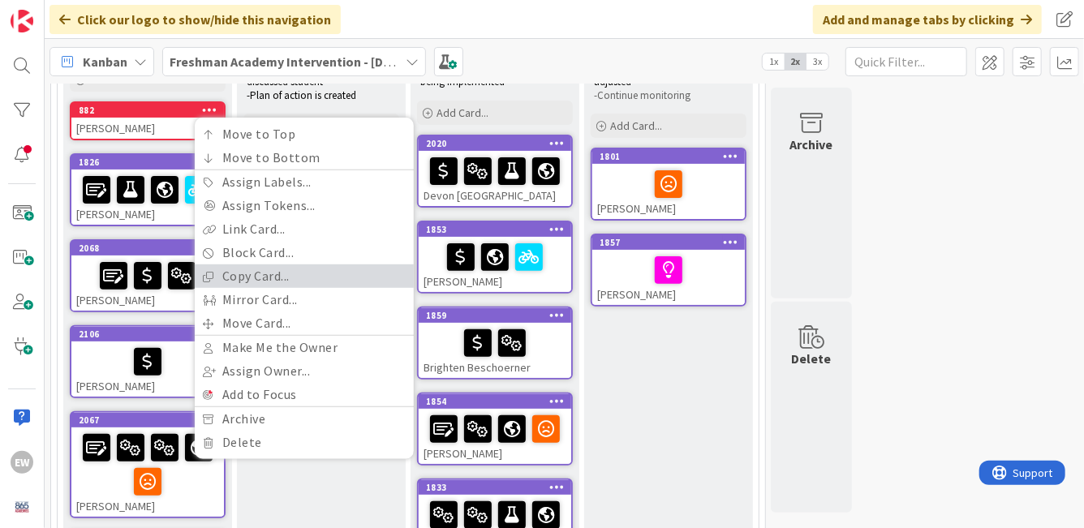
click at [282, 273] on link "Copy Card..." at bounding box center [304, 277] width 219 height 24
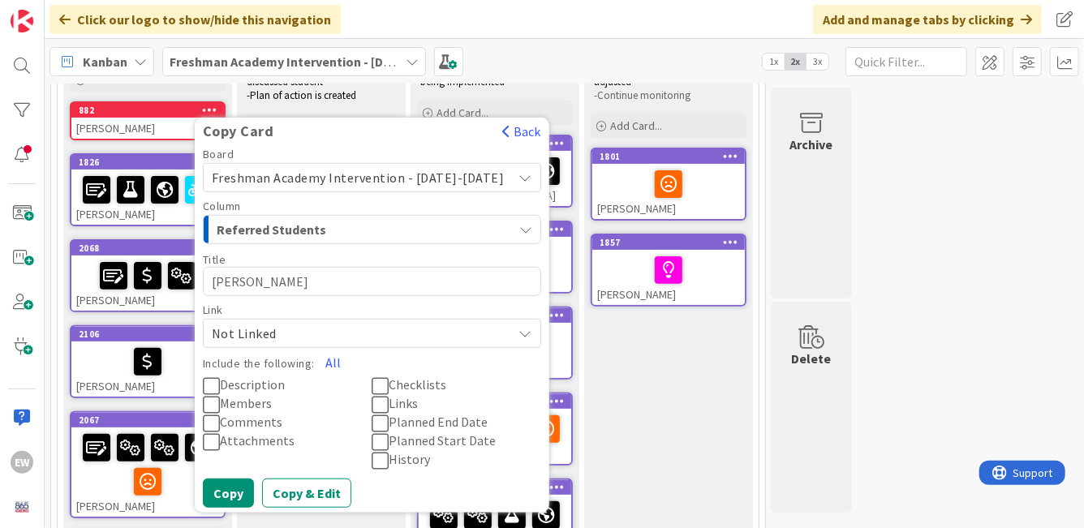
click at [486, 183] on div "Freshman Academy Intervention - [DATE]-[DATE]" at bounding box center [372, 177] width 338 height 29
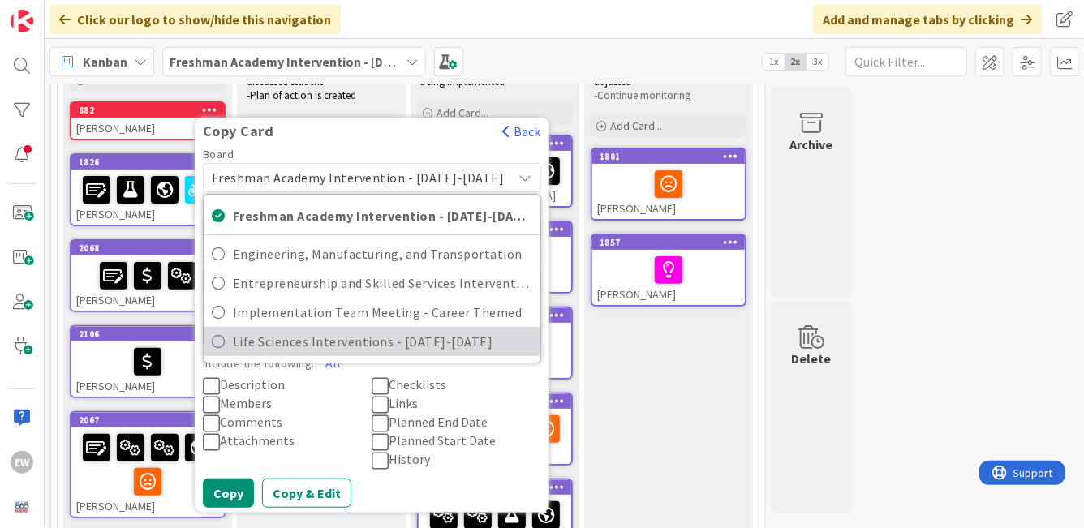
click at [399, 340] on span "Life Sciences Interventions - [DATE]-[DATE]" at bounding box center [382, 341] width 299 height 24
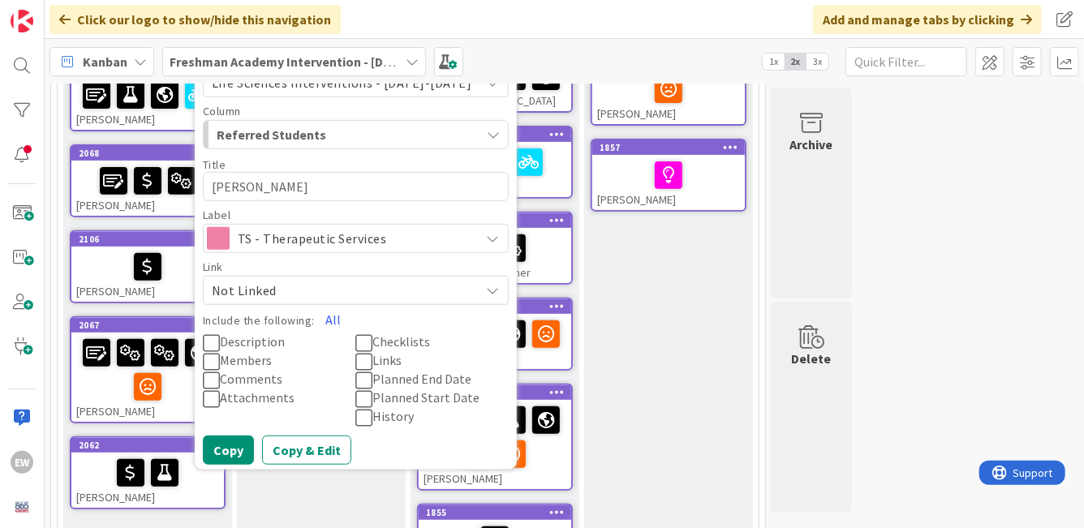
scroll to position [286, 0]
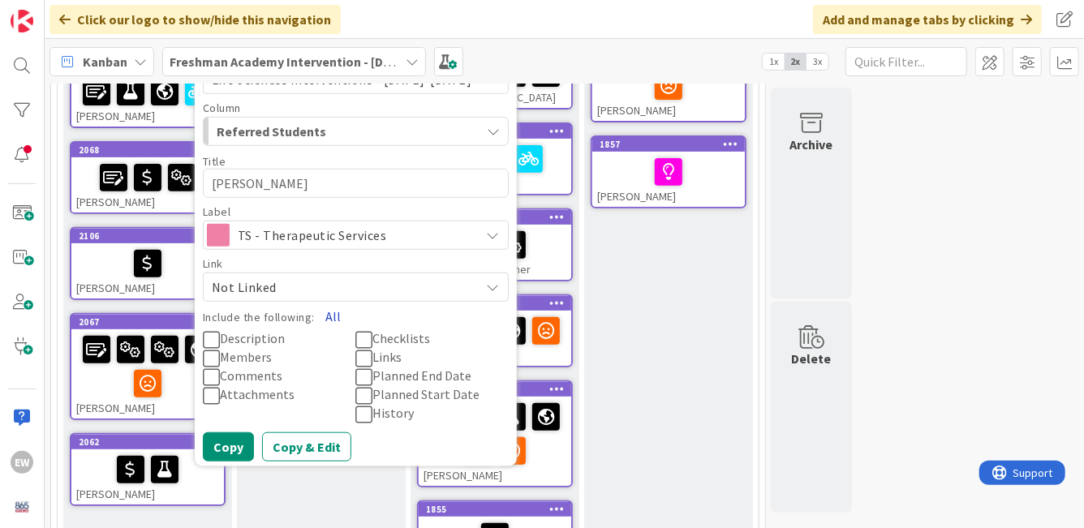
click at [332, 313] on button "All" at bounding box center [333, 316] width 37 height 29
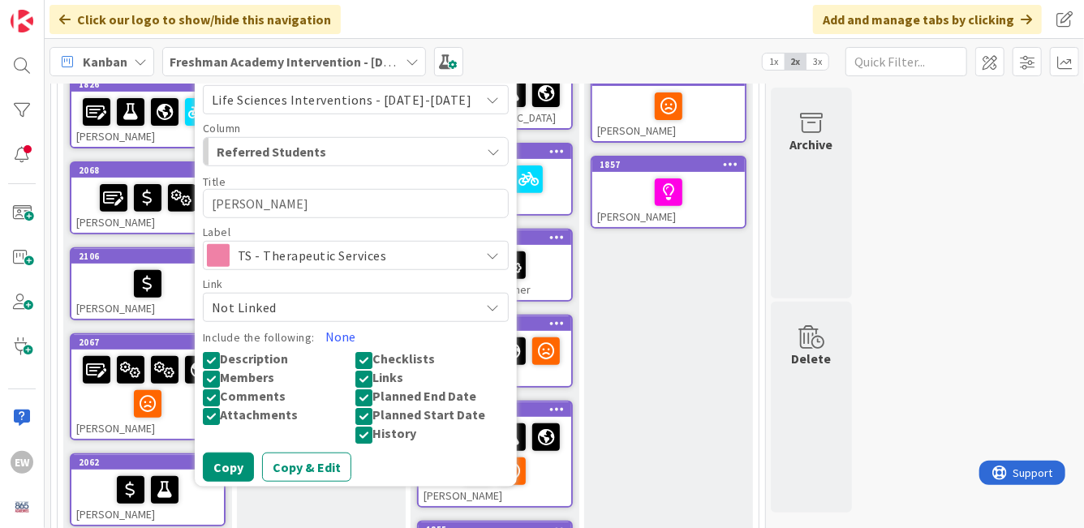
scroll to position [260, 0]
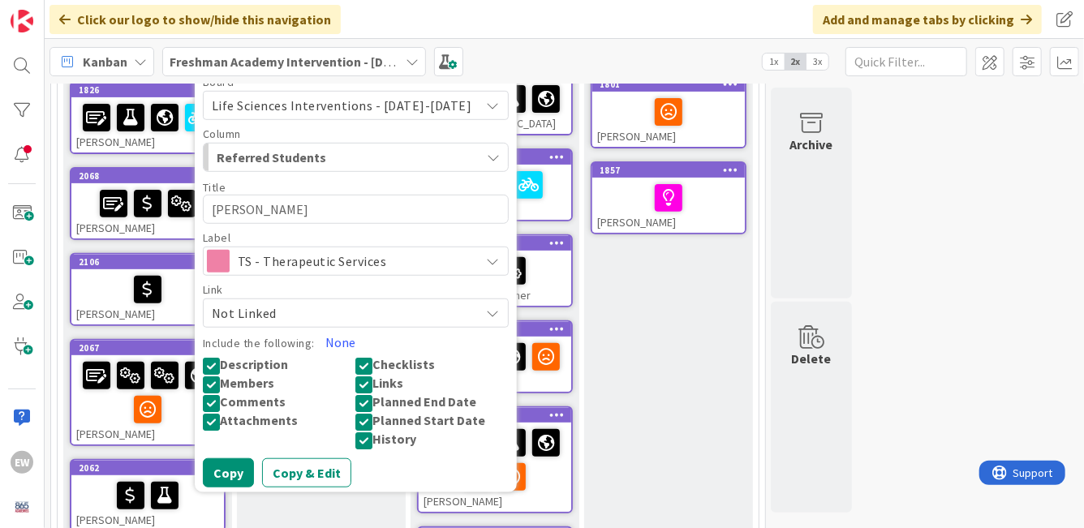
click at [215, 383] on icon at bounding box center [211, 384] width 17 height 19
click at [214, 385] on icon at bounding box center [211, 384] width 17 height 19
click at [355, 266] on span "TS - Therapeutic Services" at bounding box center [355, 261] width 235 height 23
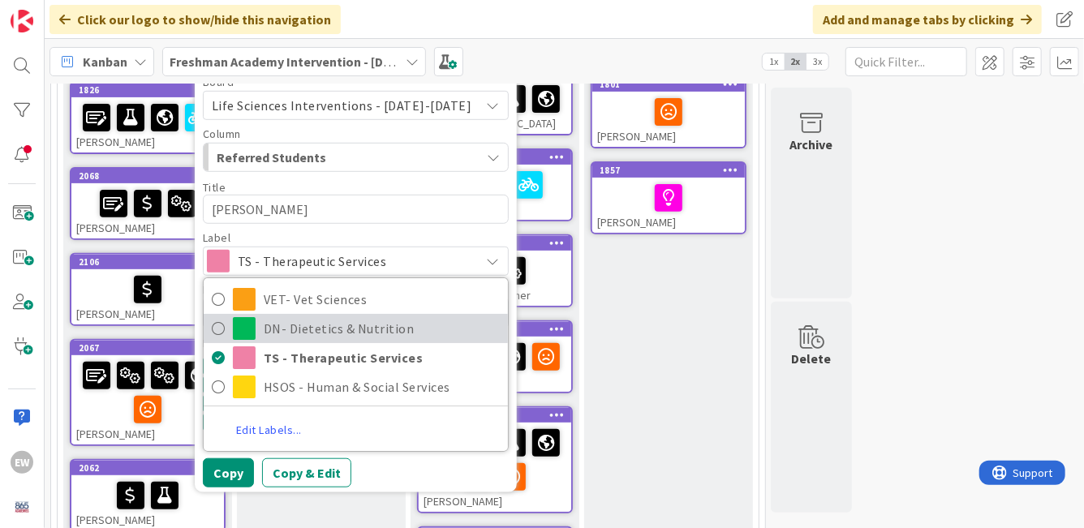
click at [224, 327] on icon at bounding box center [218, 328] width 13 height 24
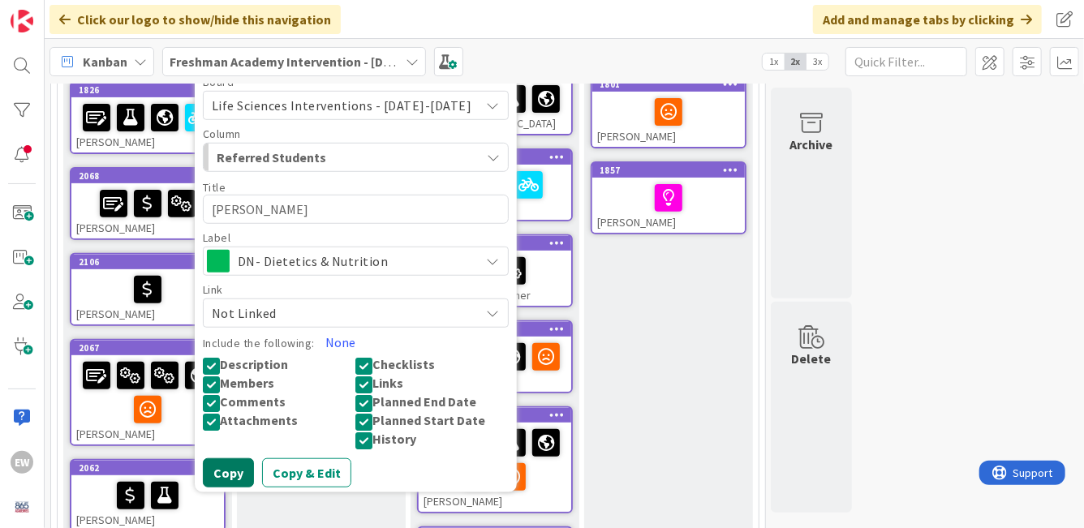
click at [230, 471] on button "Copy" at bounding box center [228, 472] width 51 height 29
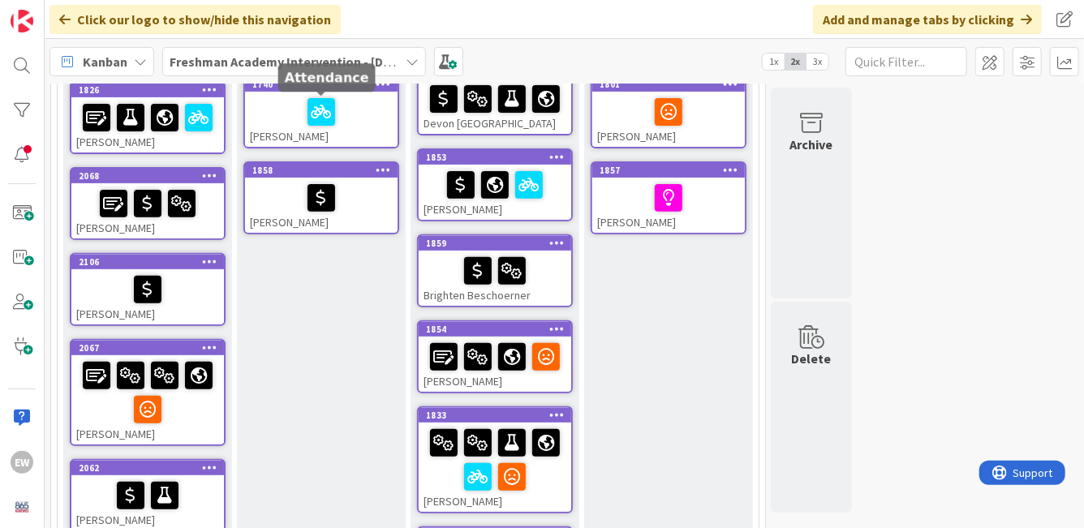
click at [337, 88] on div "1740" at bounding box center [324, 84] width 145 height 11
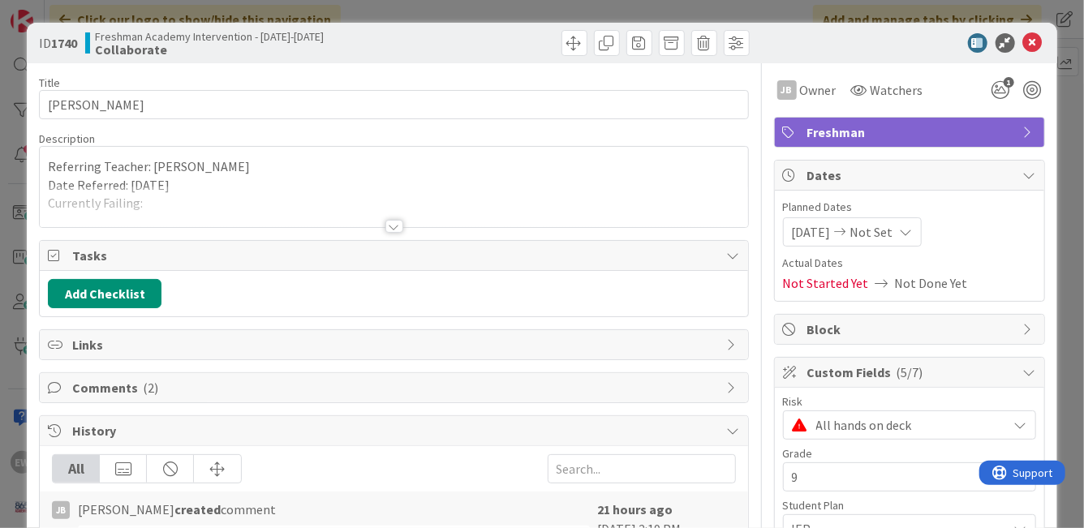
click at [1034, 37] on div at bounding box center [901, 42] width 287 height 19
click at [1023, 45] on icon at bounding box center [1032, 42] width 19 height 19
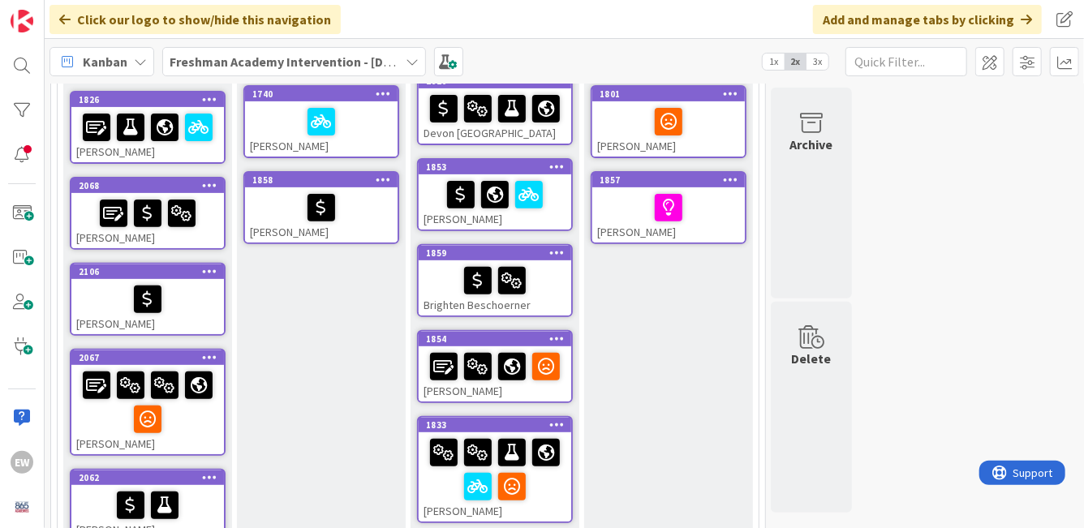
click at [355, 64] on b "Freshman Academy Intervention - [DATE]-[DATE]" at bounding box center [311, 62] width 282 height 16
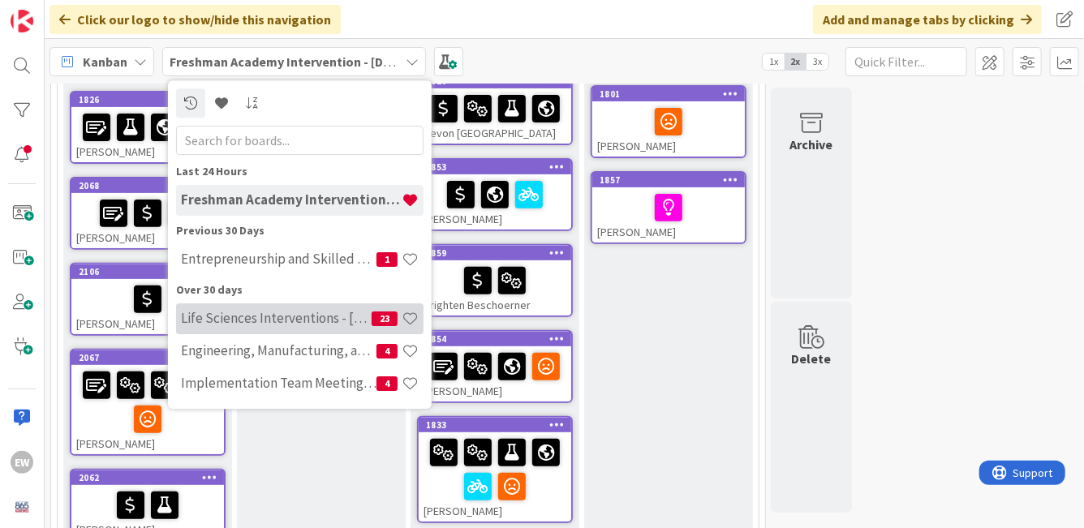
click at [307, 327] on div "Life Sciences Interventions - [DATE]-[DATE] 23" at bounding box center [299, 318] width 247 height 31
type textarea "x"
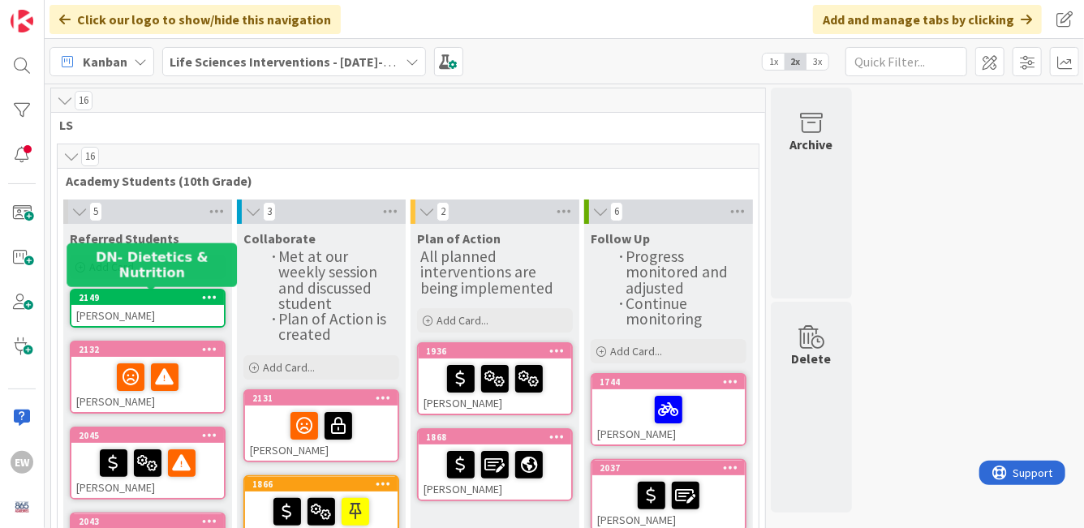
click at [130, 302] on div "2149" at bounding box center [151, 297] width 145 height 11
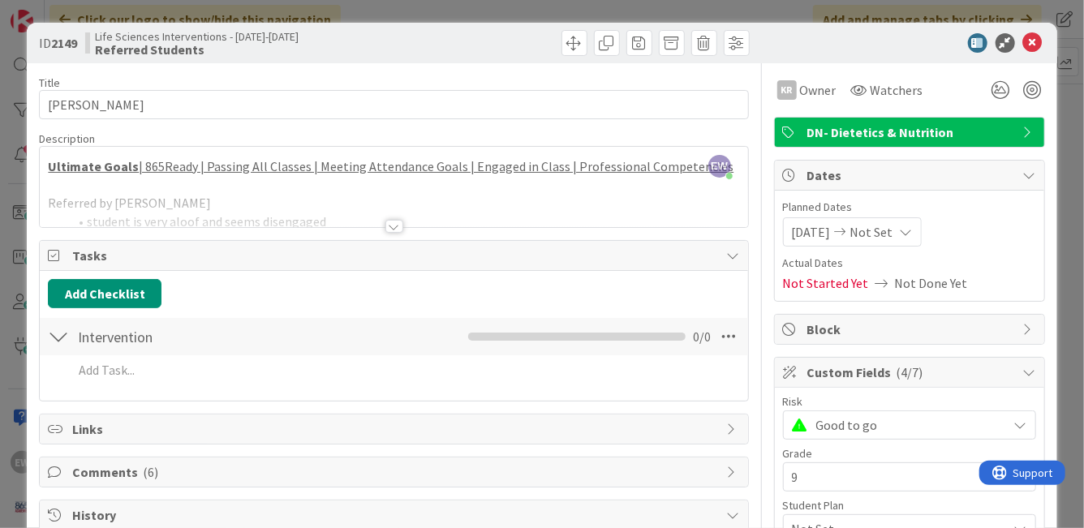
click at [394, 228] on div at bounding box center [394, 226] width 18 height 13
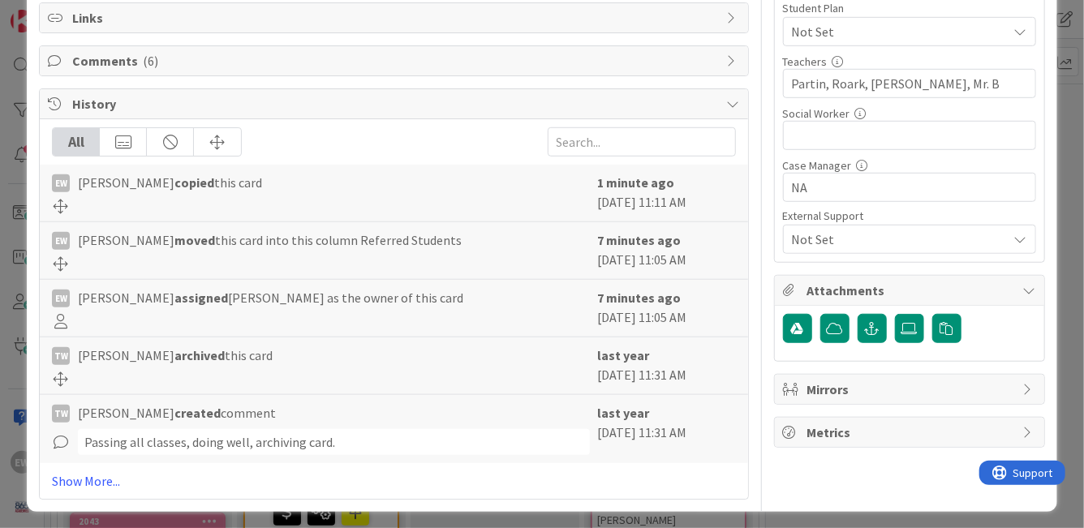
scroll to position [502, 0]
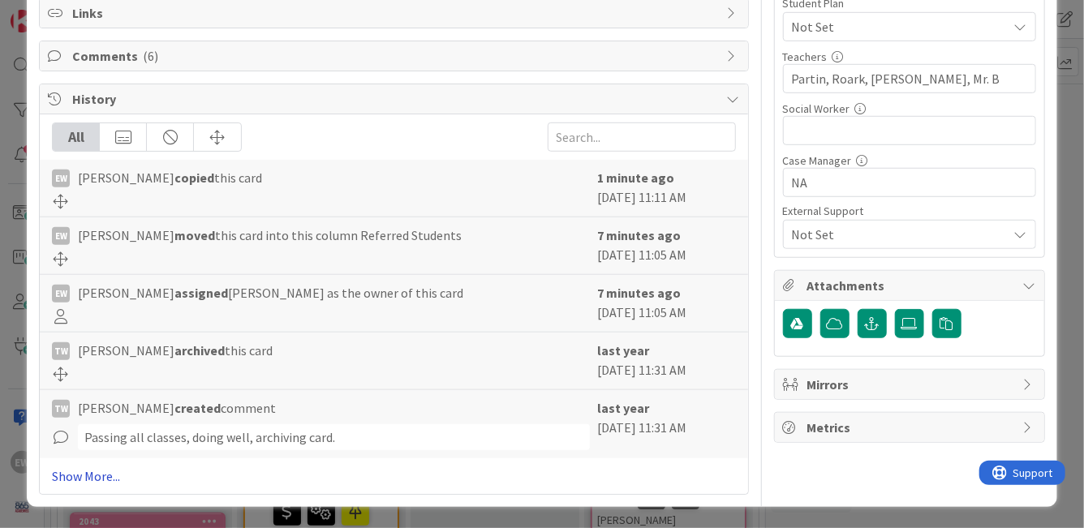
click at [92, 477] on link "Show More..." at bounding box center [393, 476] width 683 height 19
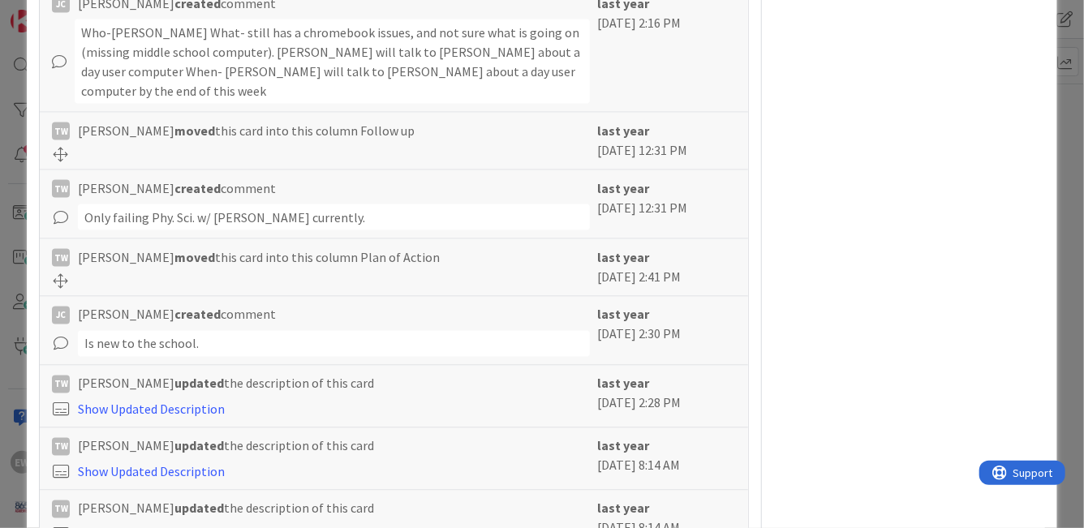
scroll to position [0, 0]
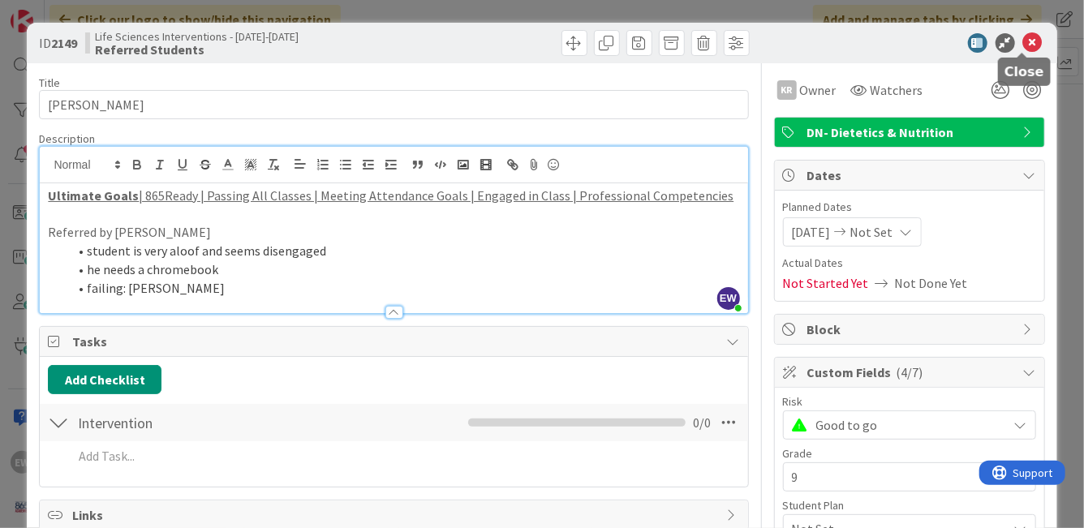
click at [1023, 43] on icon at bounding box center [1032, 42] width 19 height 19
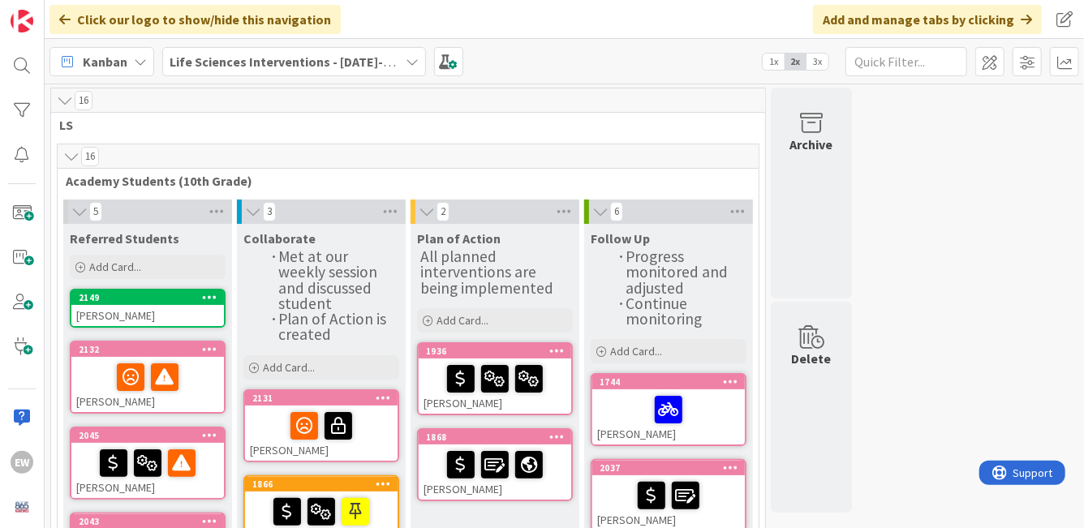
click at [407, 62] on icon at bounding box center [412, 61] width 13 height 13
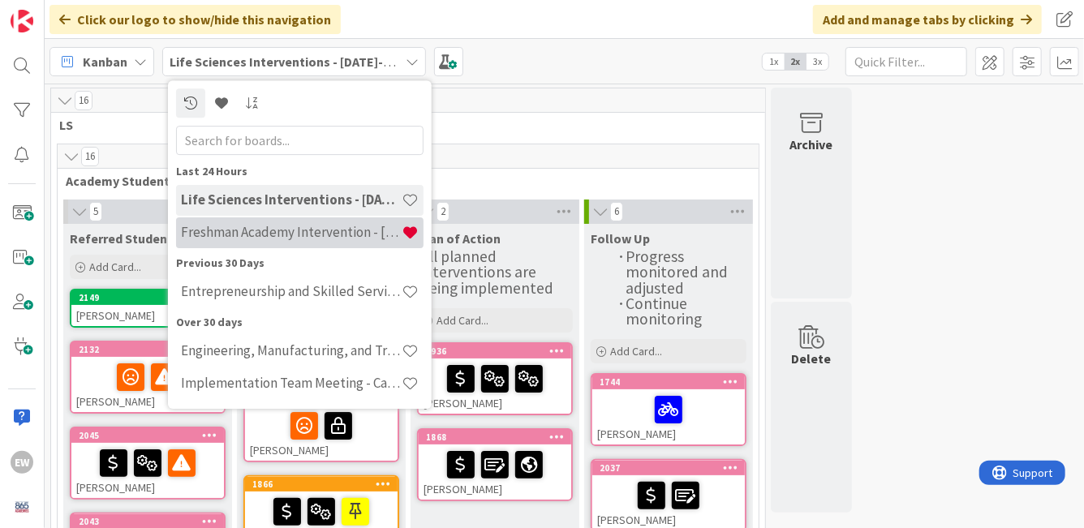
click at [315, 228] on h4 "Freshman Academy Intervention - [DATE]-[DATE]" at bounding box center [291, 232] width 221 height 16
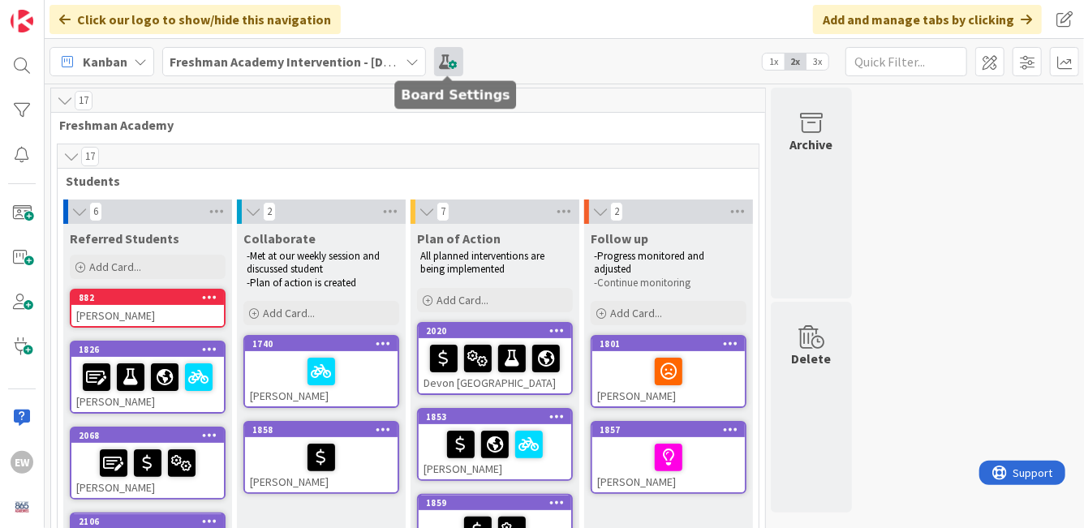
click at [442, 62] on span at bounding box center [448, 61] width 29 height 29
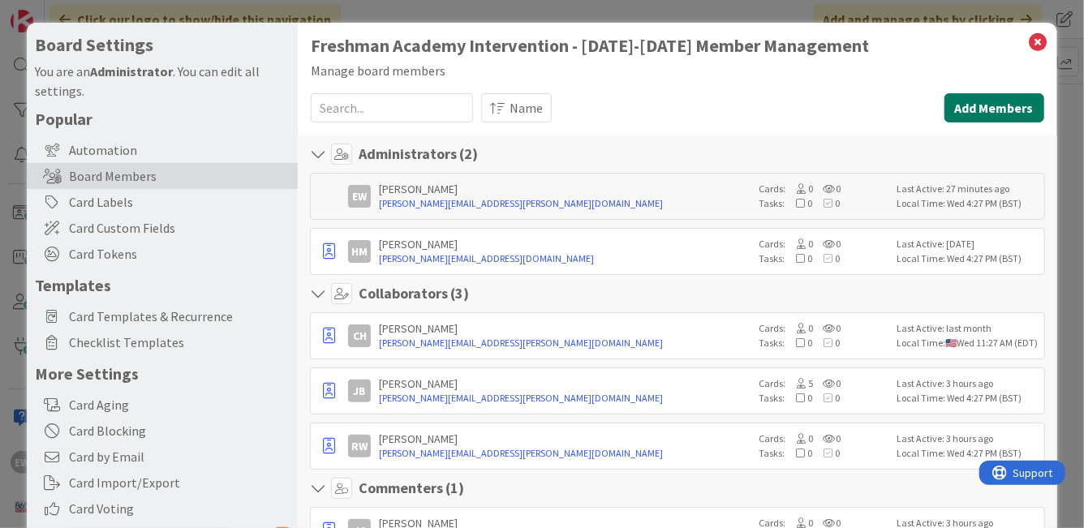
click at [963, 114] on button "Add Members" at bounding box center [994, 107] width 100 height 29
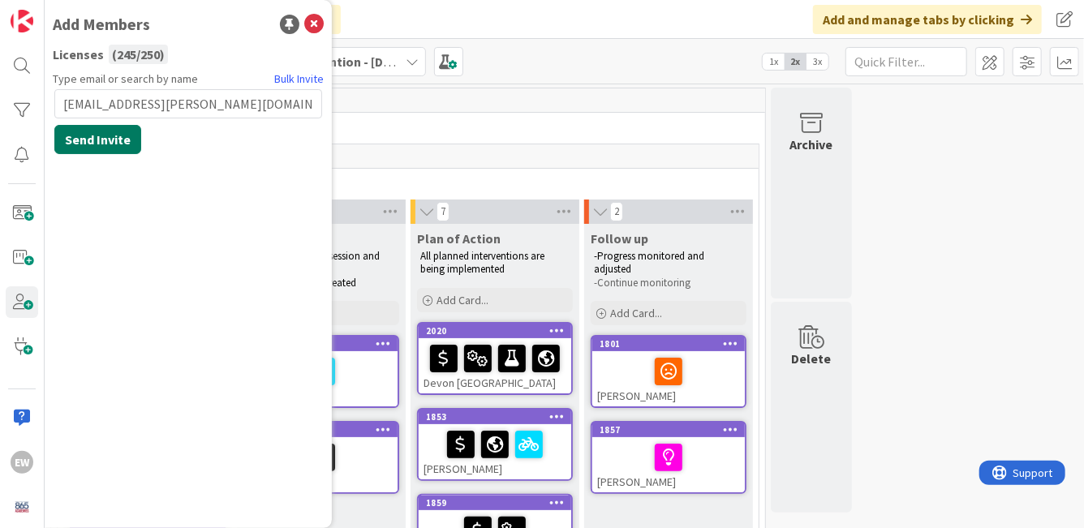
type input "[EMAIL_ADDRESS][PERSON_NAME][DOMAIN_NAME]"
click at [81, 144] on button "Send Invite" at bounding box center [97, 139] width 87 height 29
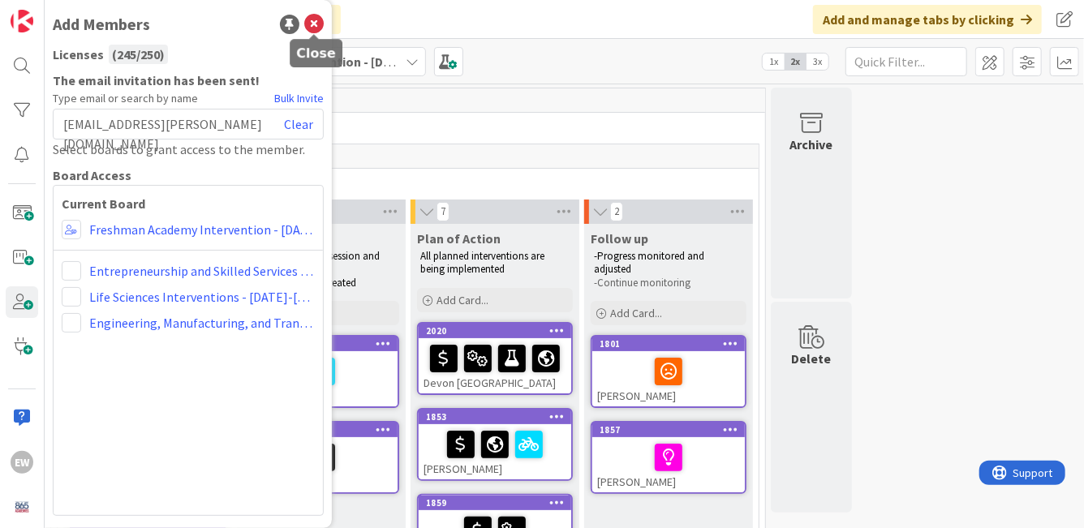
click at [314, 22] on icon at bounding box center [313, 24] width 19 height 19
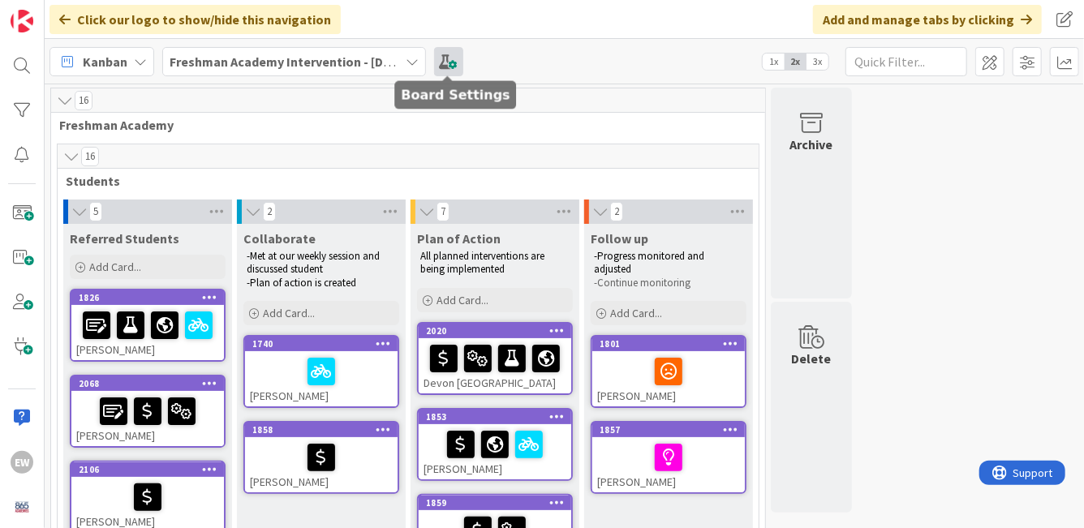
click at [450, 67] on span at bounding box center [448, 61] width 29 height 29
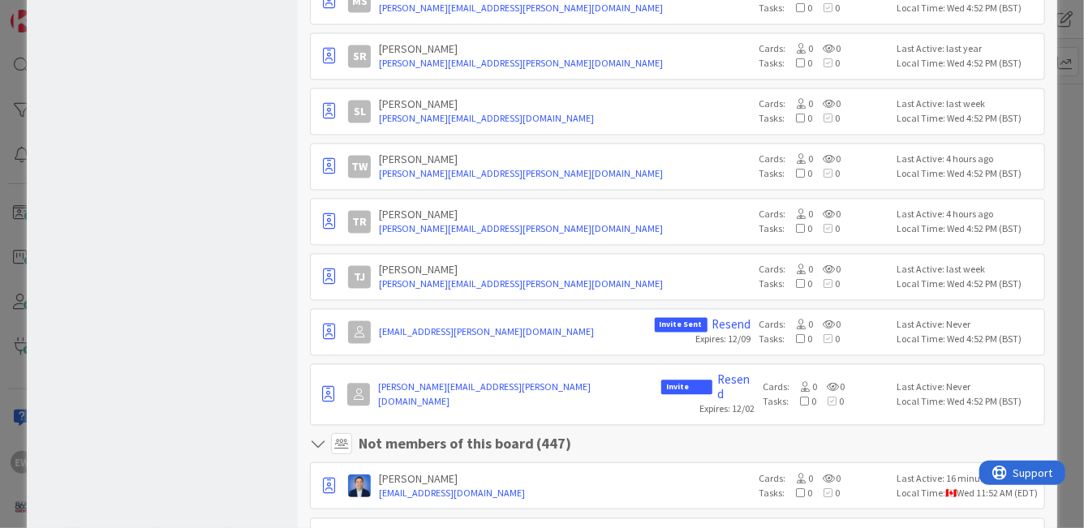
scroll to position [1500, 0]
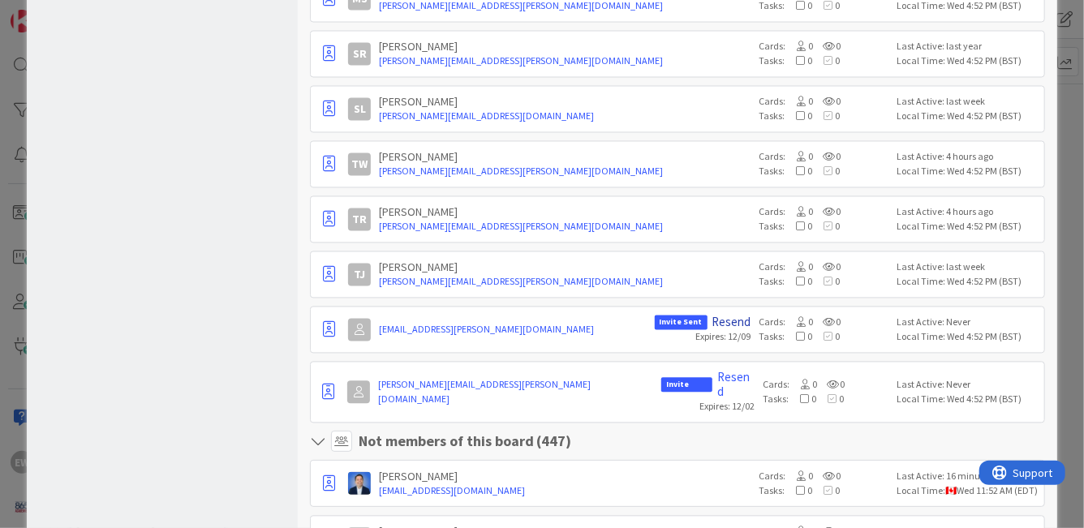
click at [721, 315] on link "Resend" at bounding box center [731, 322] width 39 height 15
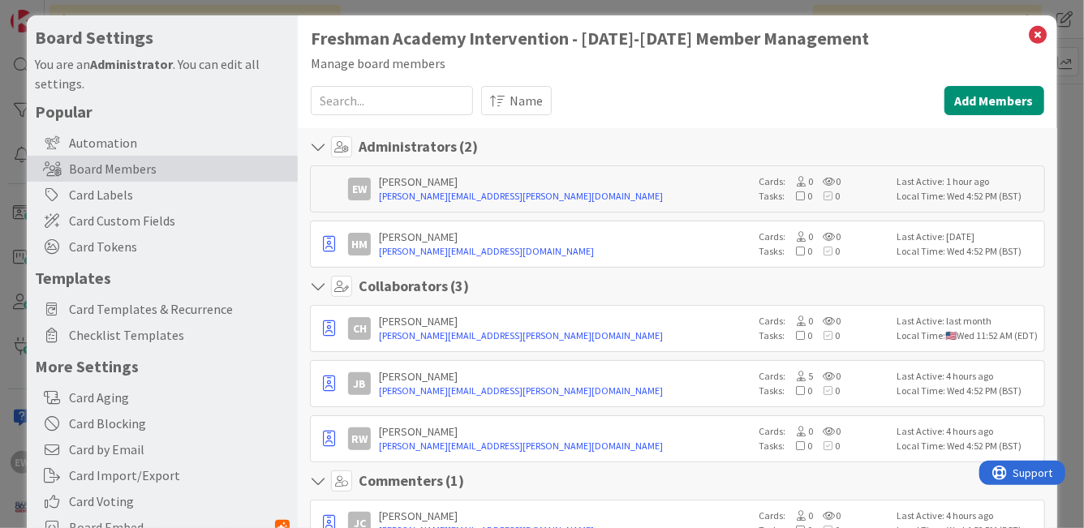
scroll to position [0, 0]
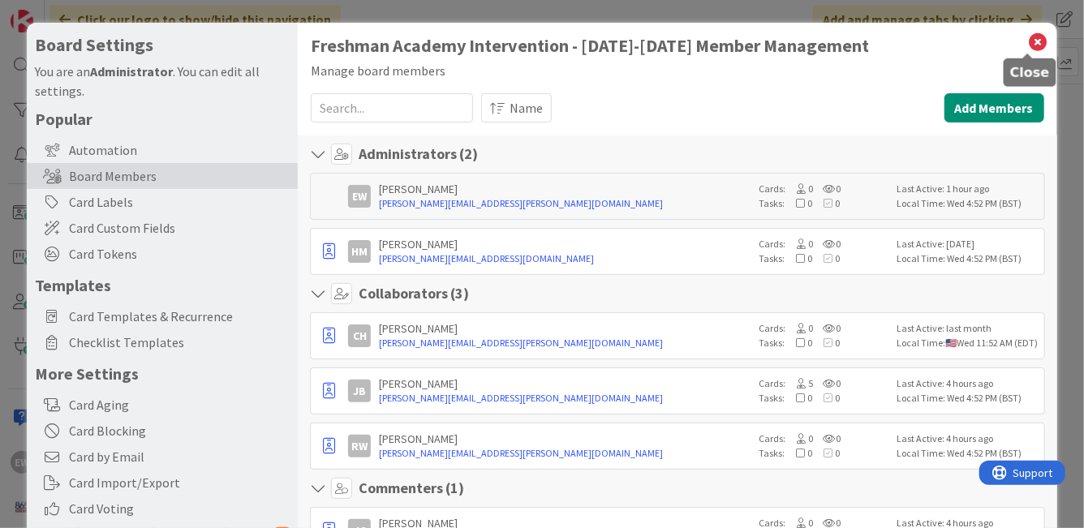
click at [1032, 41] on icon at bounding box center [1038, 42] width 21 height 23
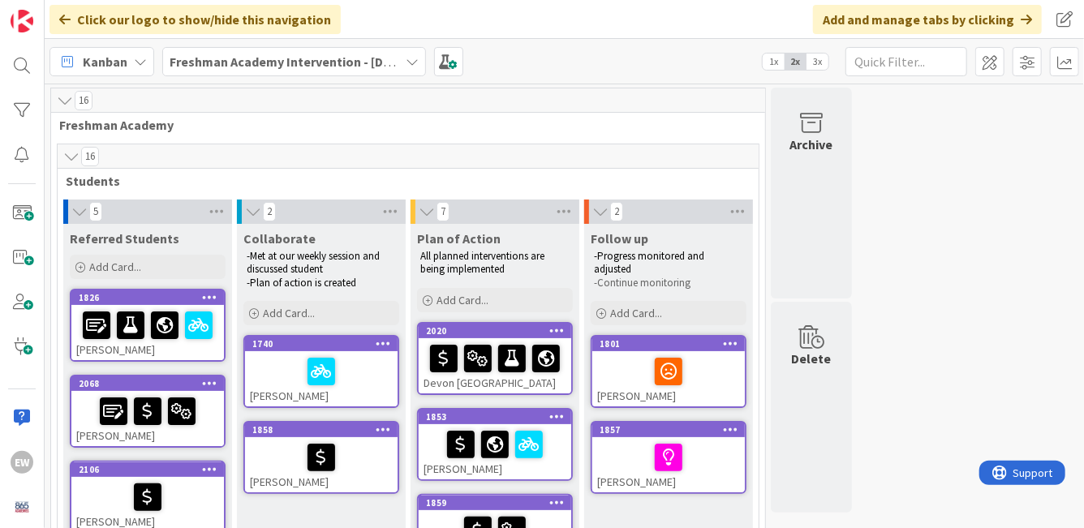
click at [779, 59] on span "1x" at bounding box center [774, 62] width 22 height 16
